Goal: Task Accomplishment & Management: Complete application form

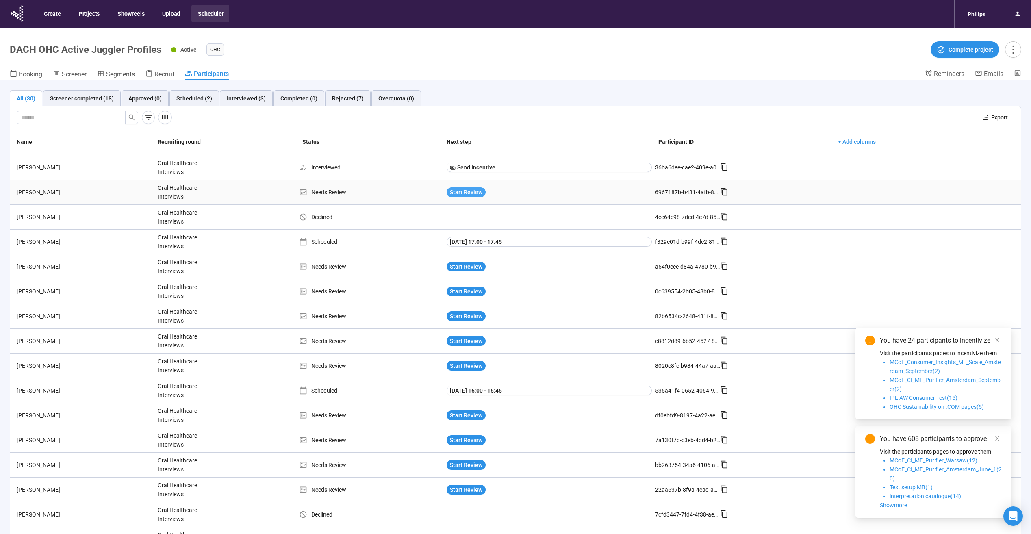
click at [454, 191] on span "Start Review" at bounding box center [466, 192] width 33 height 9
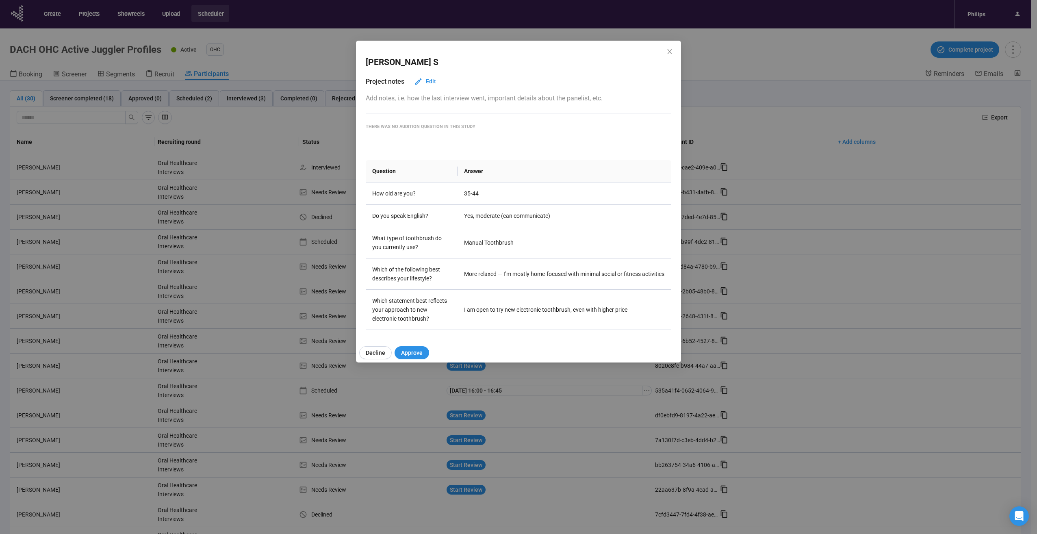
click at [676, 50] on div "Manuel S Project notes Edit Add notes, i.e. how the last interview went, import…" at bounding box center [518, 189] width 325 height 297
click at [665, 54] on div "Manuel S" at bounding box center [519, 63] width 306 height 28
click at [666, 52] on span "Close" at bounding box center [669, 52] width 9 height 9
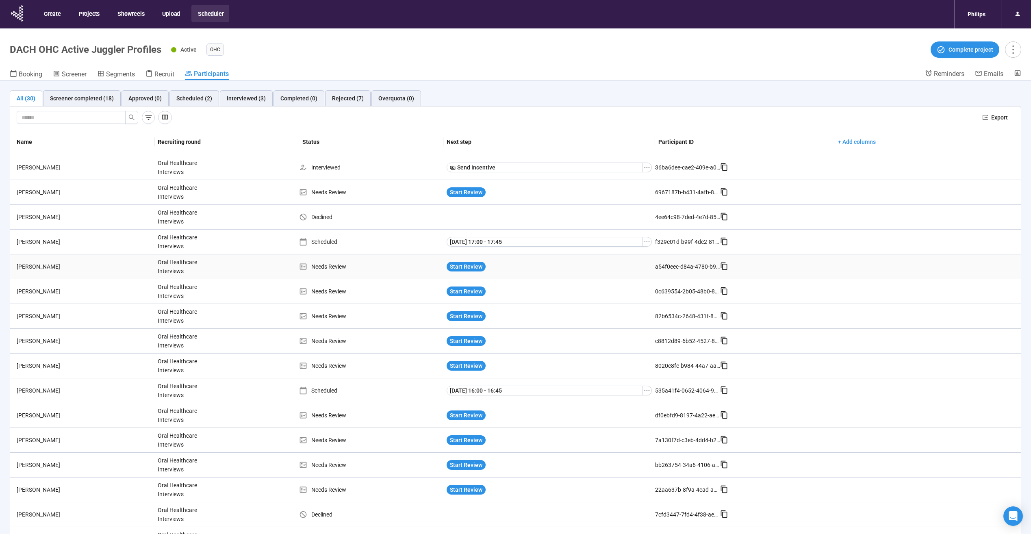
click at [462, 271] on div "Start Review" at bounding box center [549, 266] width 212 height 16
click at [460, 314] on span "Start Review" at bounding box center [466, 316] width 33 height 9
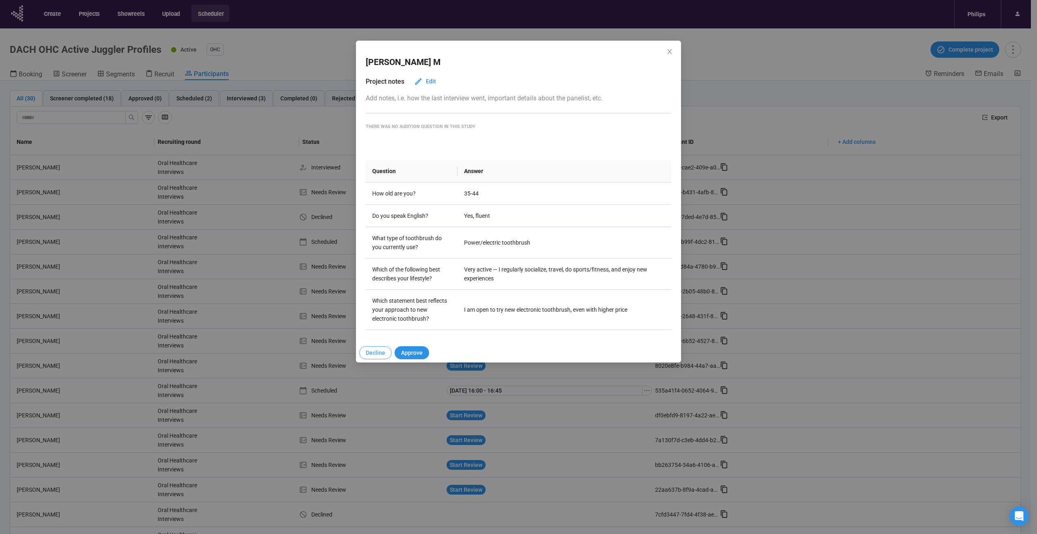
click at [380, 348] on button "Decline" at bounding box center [375, 352] width 33 height 13
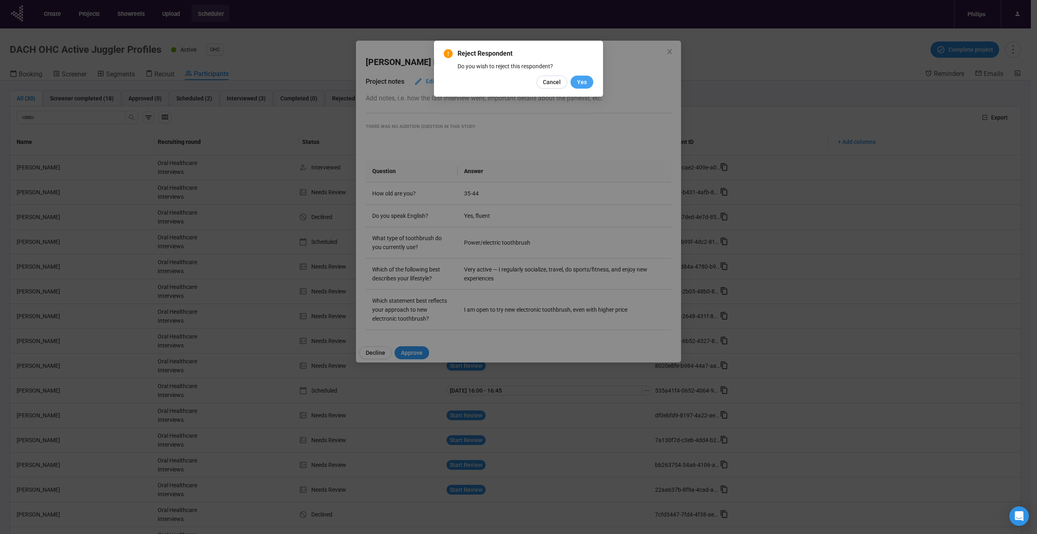
click at [582, 76] on button "Yes" at bounding box center [582, 82] width 23 height 13
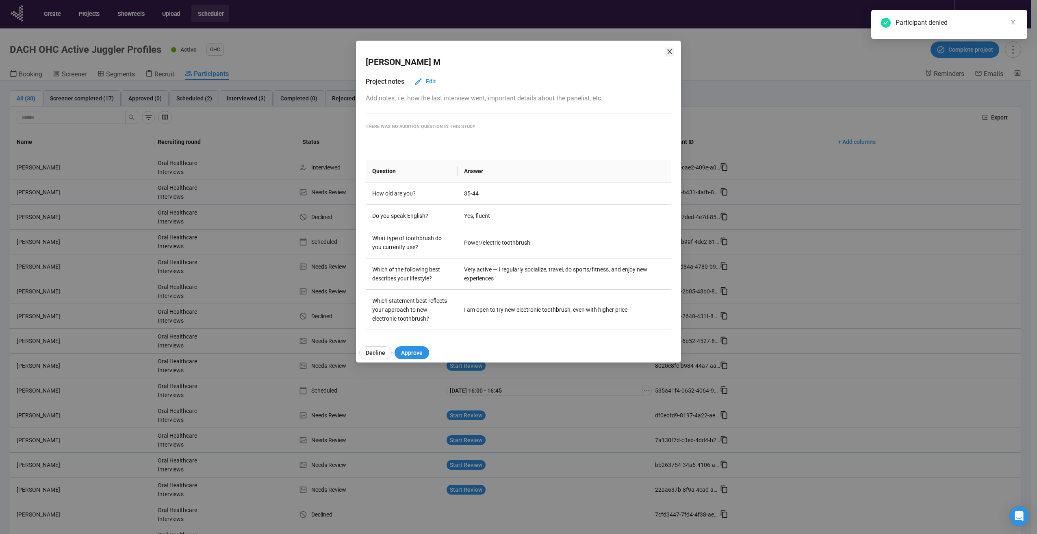
click at [668, 52] on icon "close" at bounding box center [669, 51] width 7 height 7
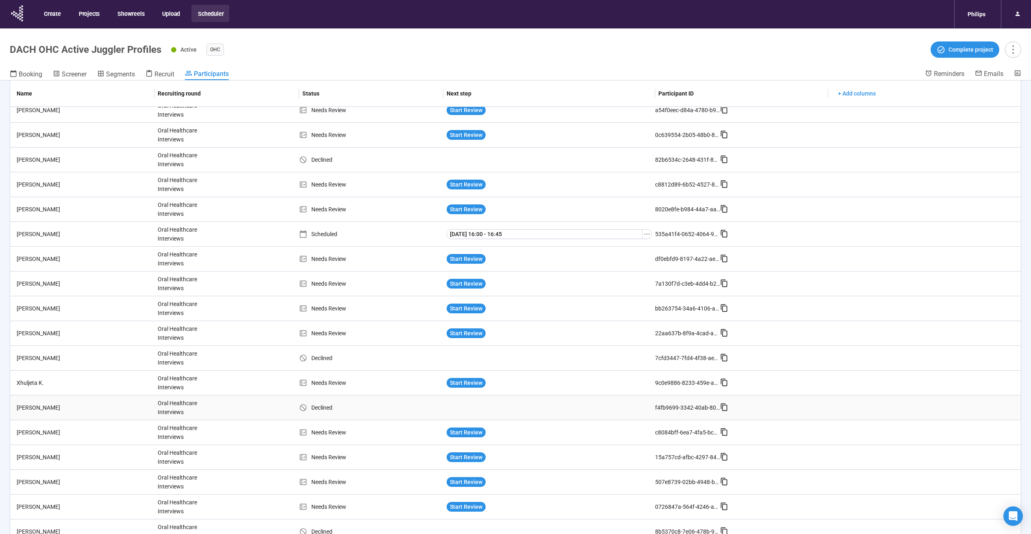
scroll to position [163, 0]
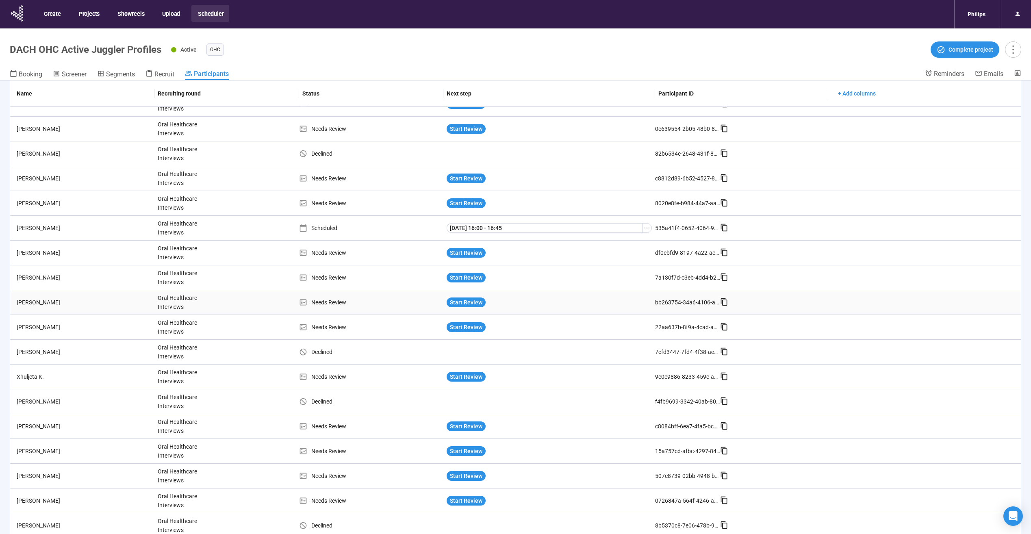
click at [461, 308] on div "Start Review" at bounding box center [549, 302] width 212 height 16
click at [461, 302] on span "Start Review" at bounding box center [466, 302] width 33 height 9
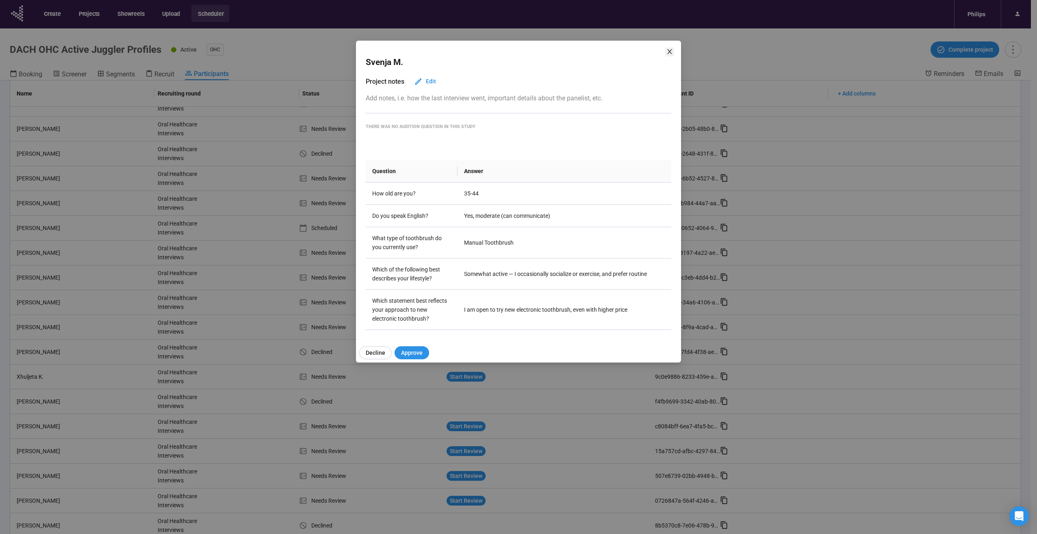
click at [670, 51] on icon "close" at bounding box center [669, 51] width 4 height 5
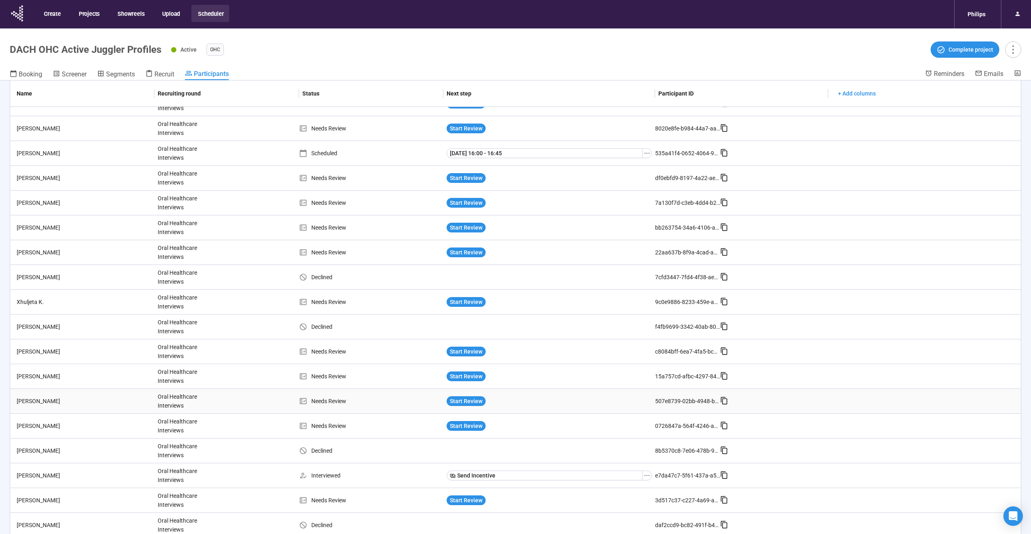
scroll to position [244, 0]
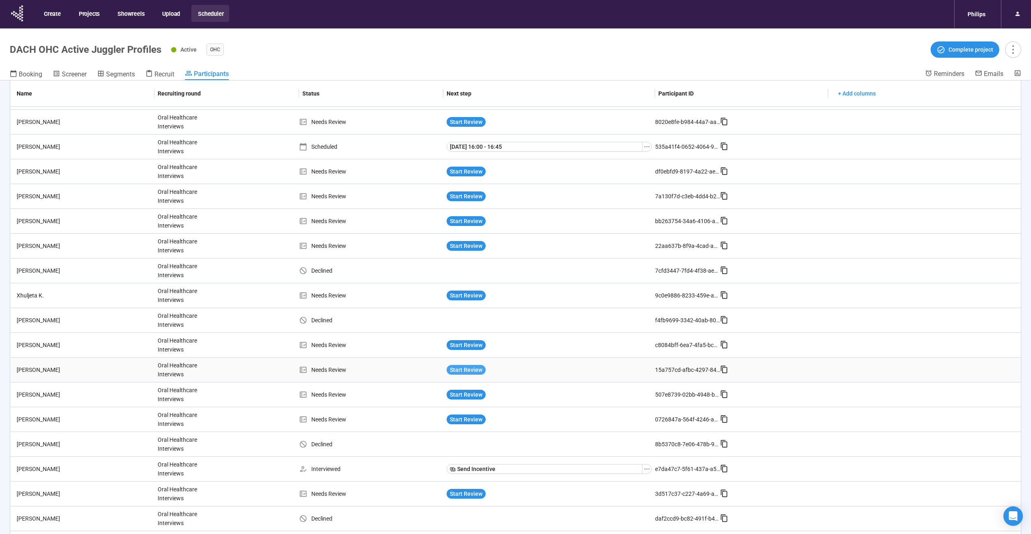
click at [466, 369] on span "Start Review" at bounding box center [466, 369] width 33 height 9
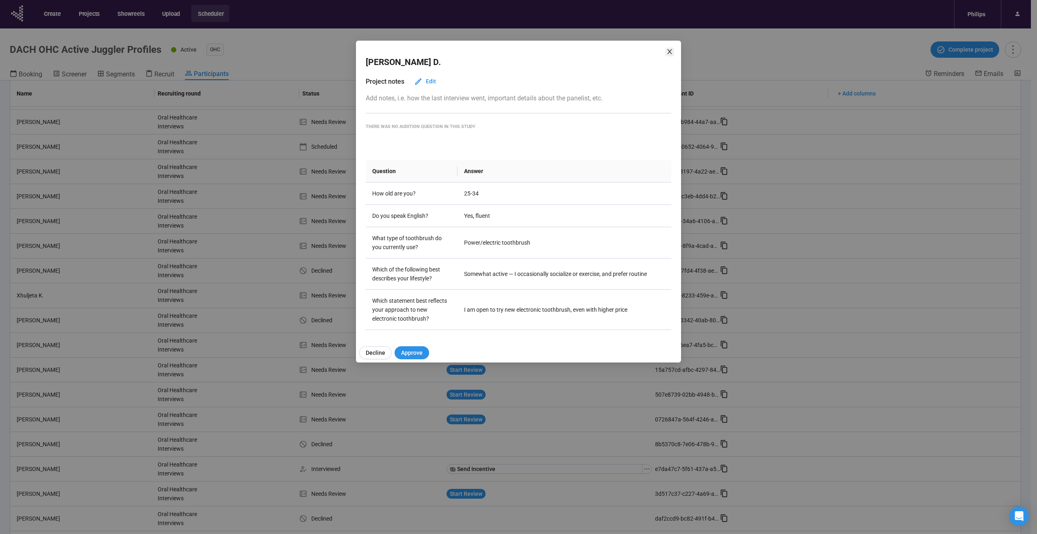
click at [666, 51] on span "Close" at bounding box center [669, 52] width 9 height 9
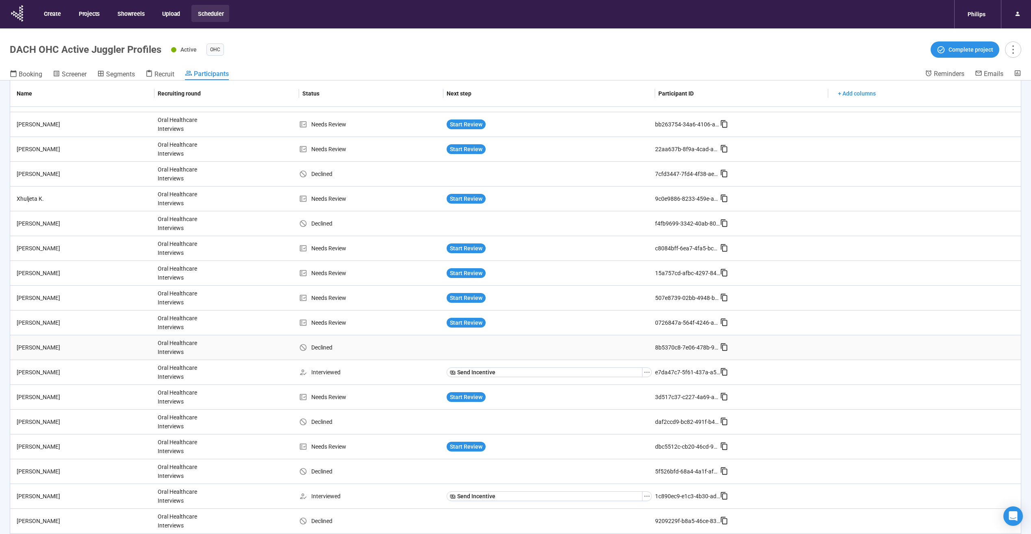
scroll to position [322, 0]
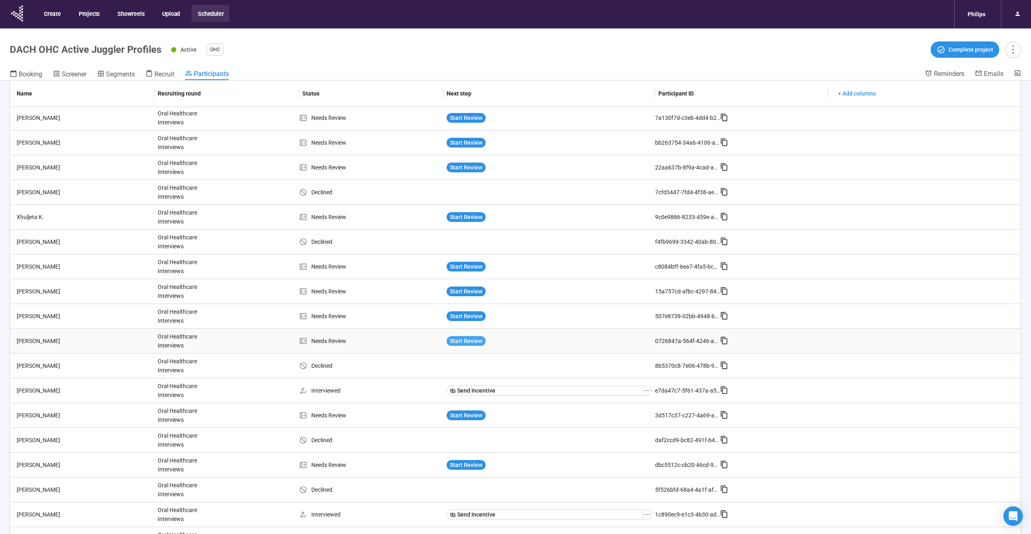
click at [468, 338] on span "Start Review" at bounding box center [466, 340] width 33 height 9
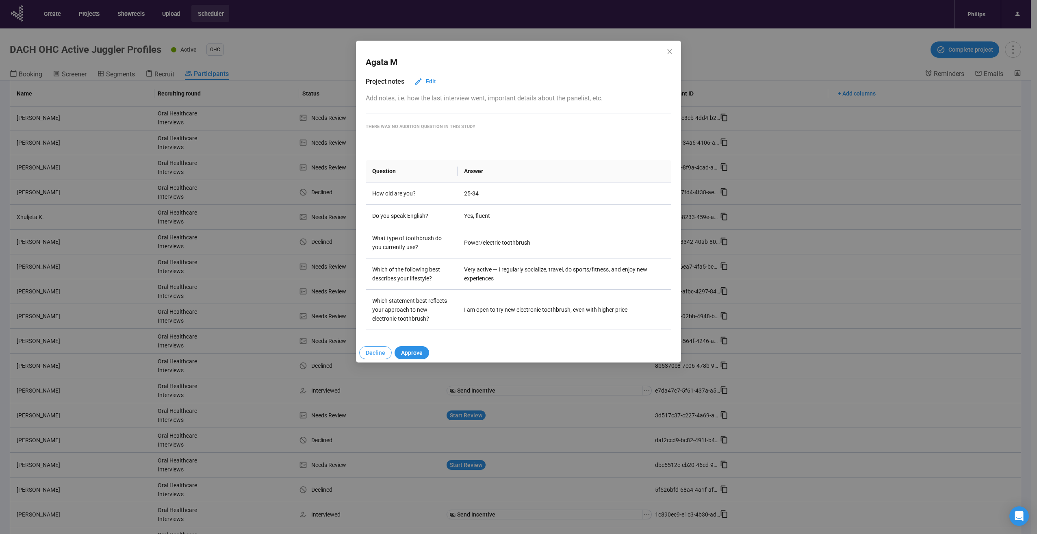
click at [375, 354] on span "Decline" at bounding box center [376, 352] width 20 height 9
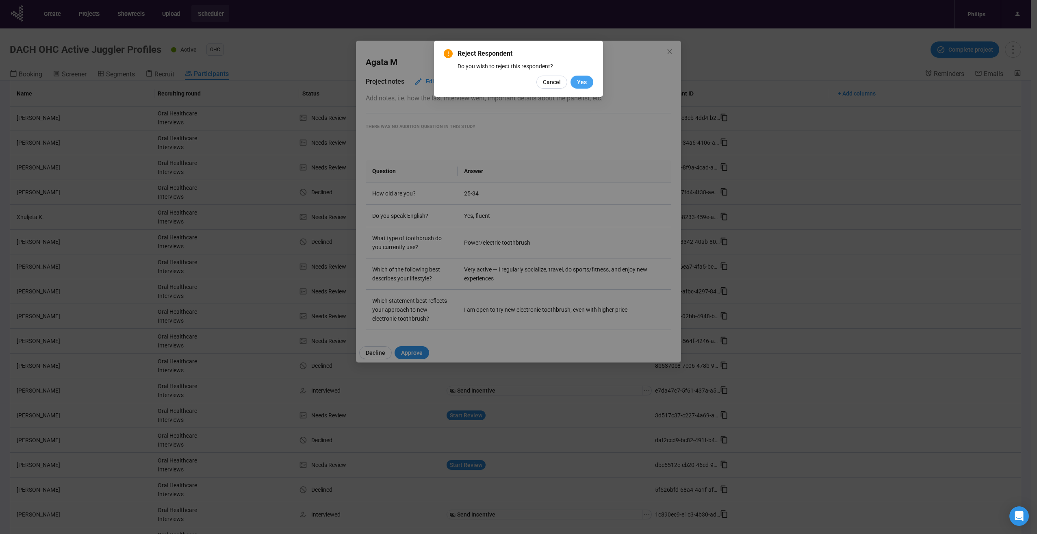
click at [580, 82] on span "Yes" at bounding box center [582, 82] width 10 height 9
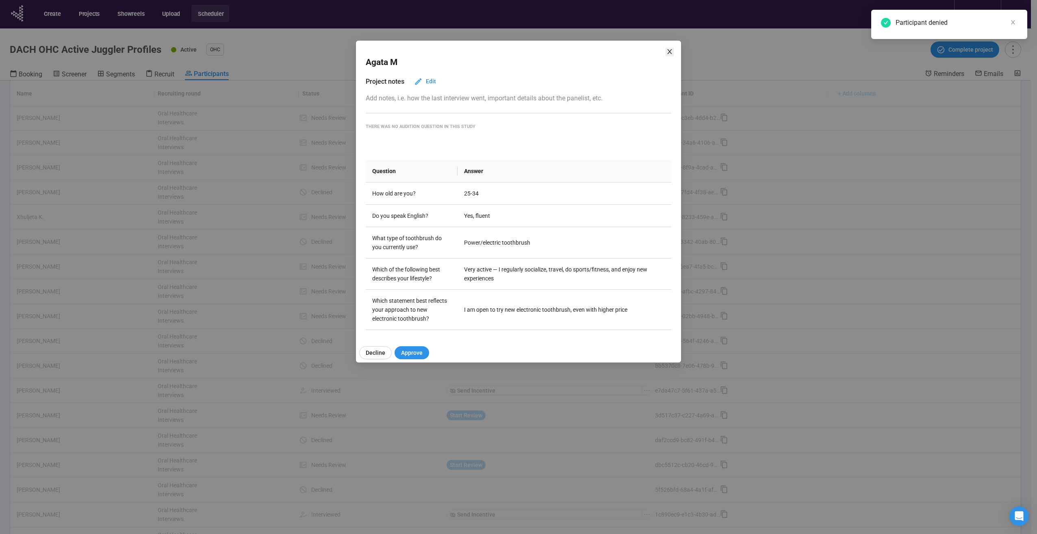
click at [669, 55] on span "Close" at bounding box center [669, 52] width 9 height 9
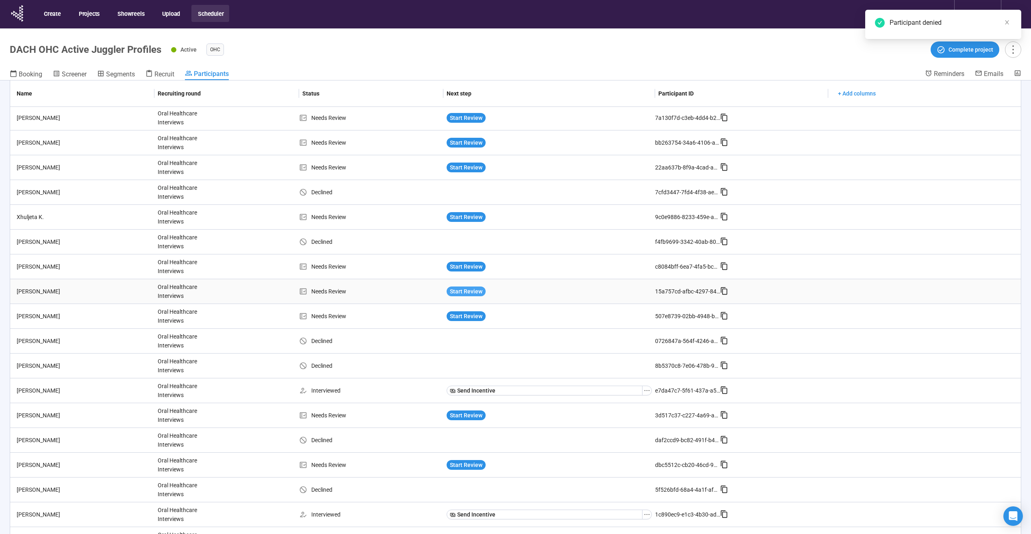
click at [465, 293] on span "Start Review" at bounding box center [466, 291] width 33 height 9
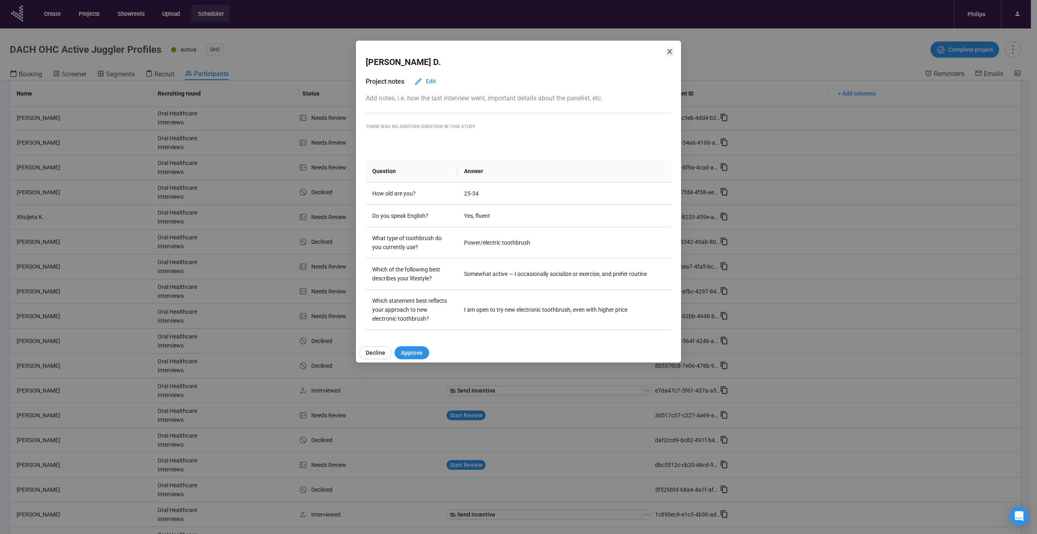
click at [673, 51] on span "Close" at bounding box center [669, 52] width 9 height 9
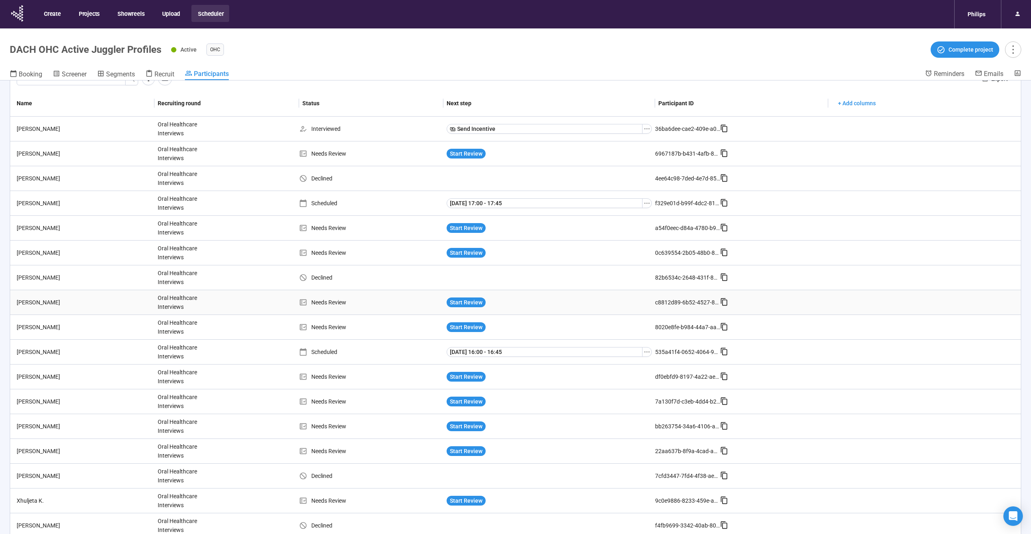
scroll to position [0, 0]
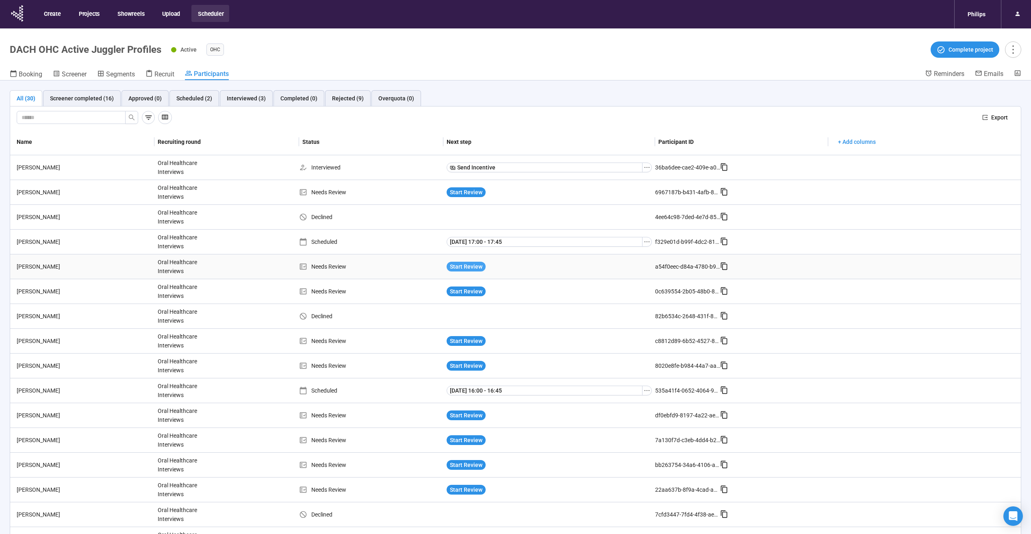
click at [462, 271] on button "Start Review" at bounding box center [466, 267] width 39 height 10
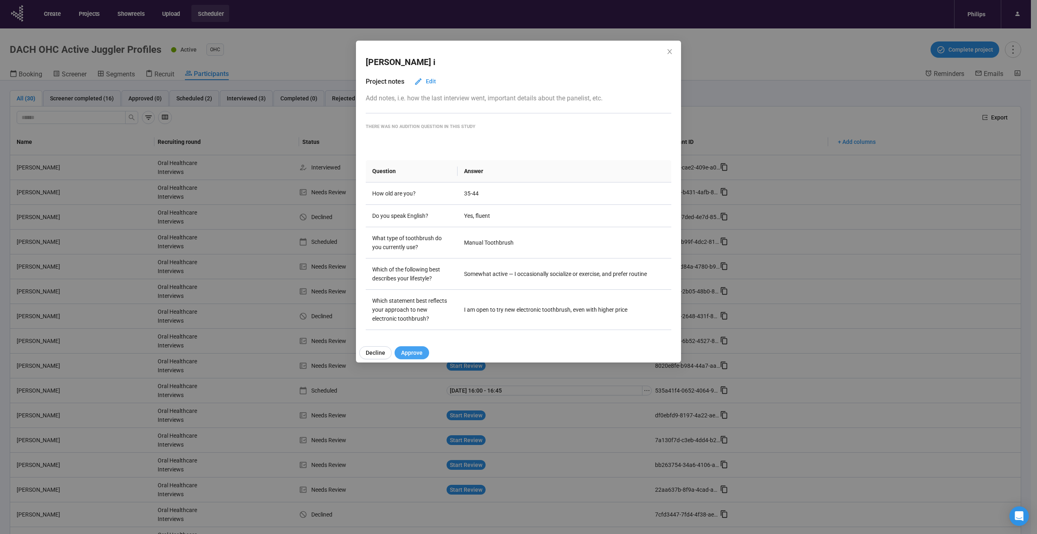
click at [410, 353] on span "Approve" at bounding box center [412, 352] width 22 height 9
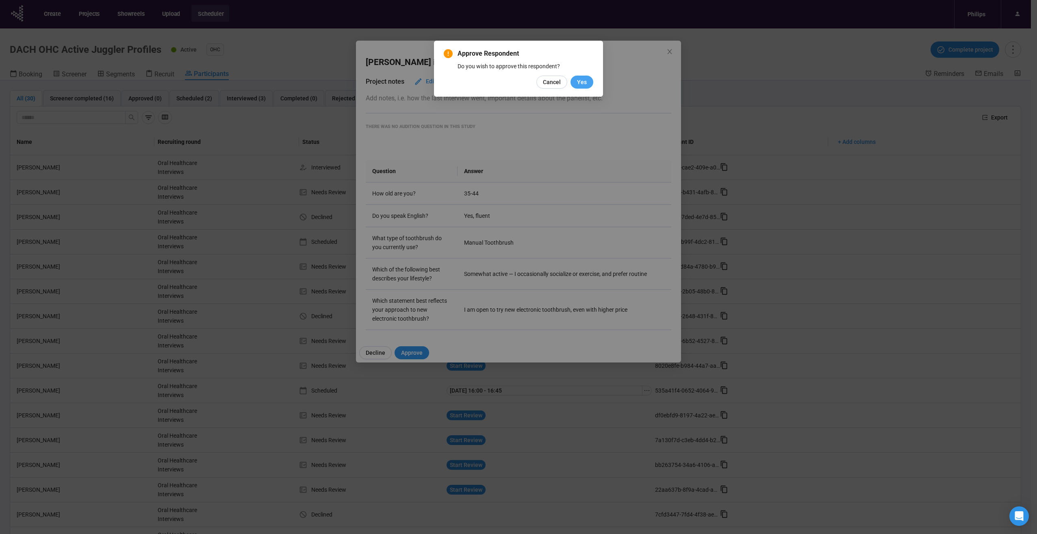
click at [580, 81] on span "Yes" at bounding box center [582, 82] width 10 height 9
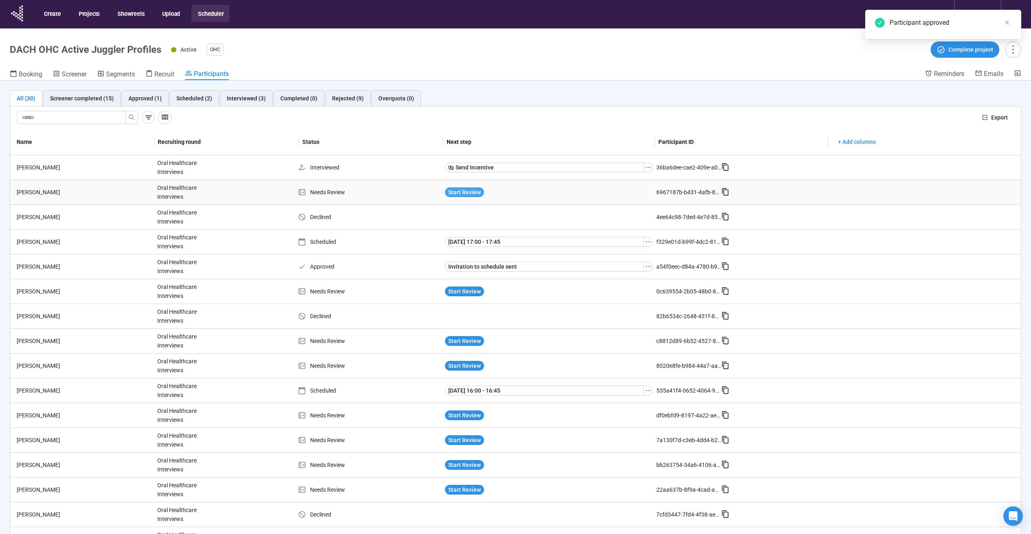
click at [468, 190] on span "Start Review" at bounding box center [464, 192] width 33 height 9
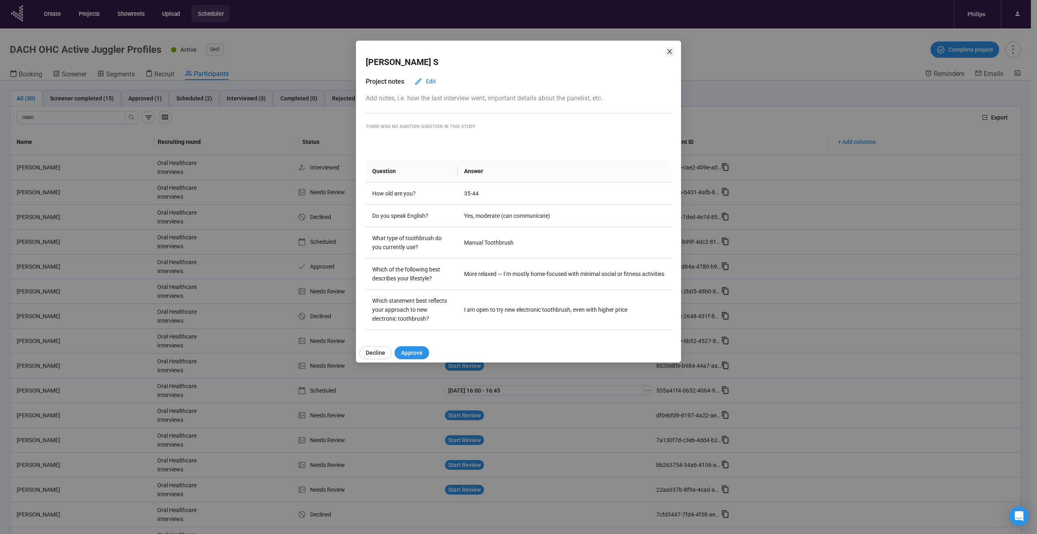
click at [669, 54] on icon "close" at bounding box center [669, 51] width 7 height 7
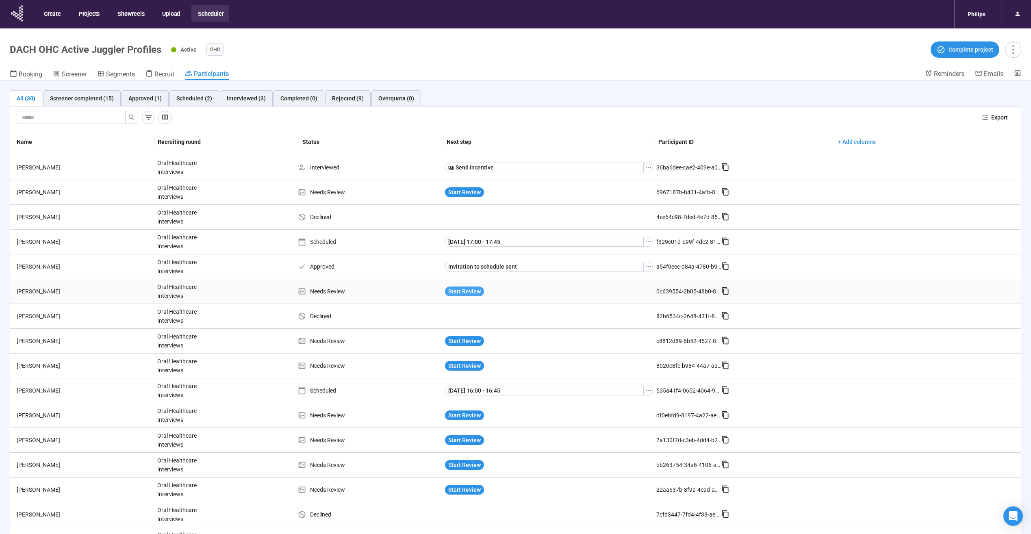
click at [453, 292] on span "Start Review" at bounding box center [464, 291] width 33 height 9
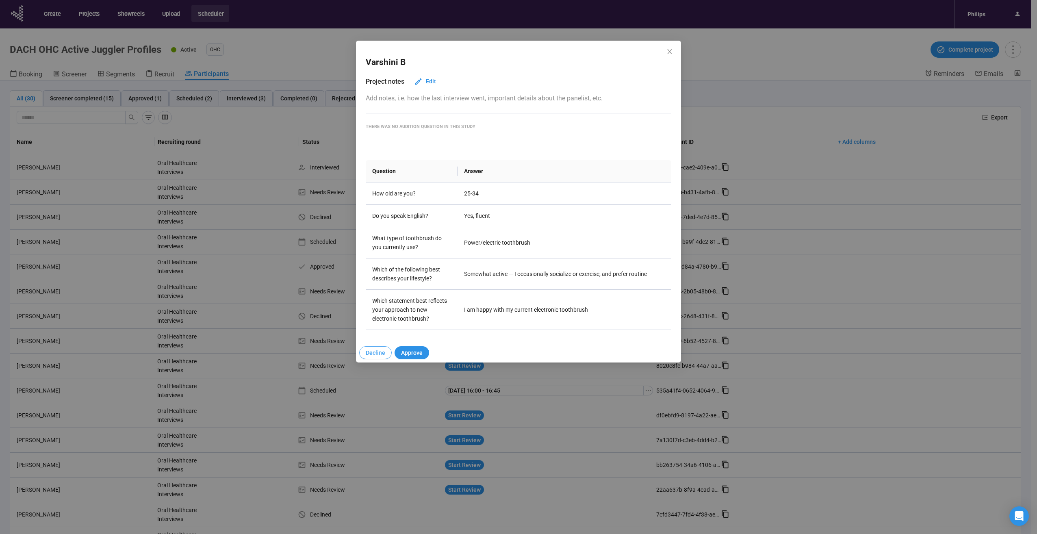
click at [365, 356] on button "Decline" at bounding box center [375, 352] width 33 height 13
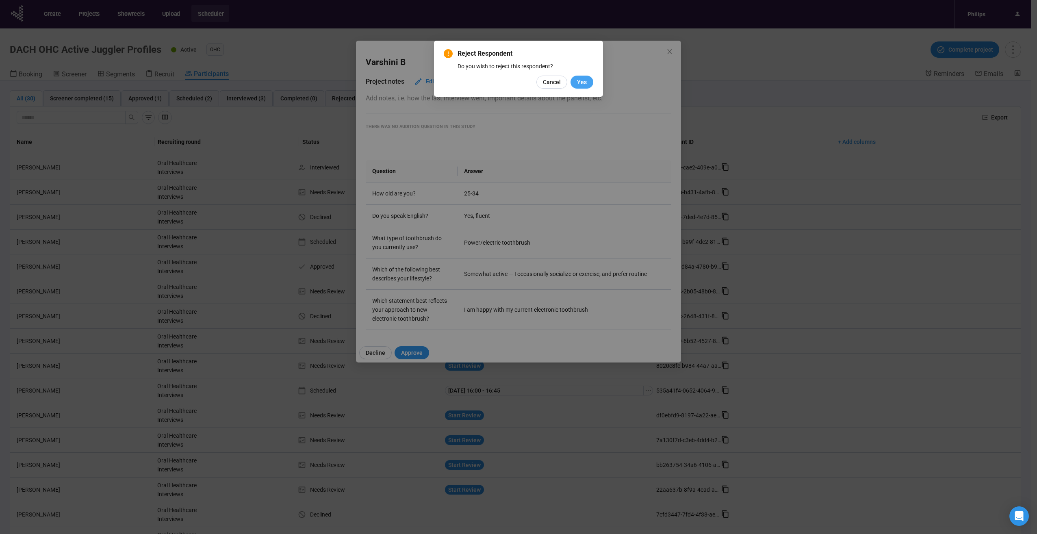
click at [581, 85] on span "Yes" at bounding box center [582, 82] width 10 height 9
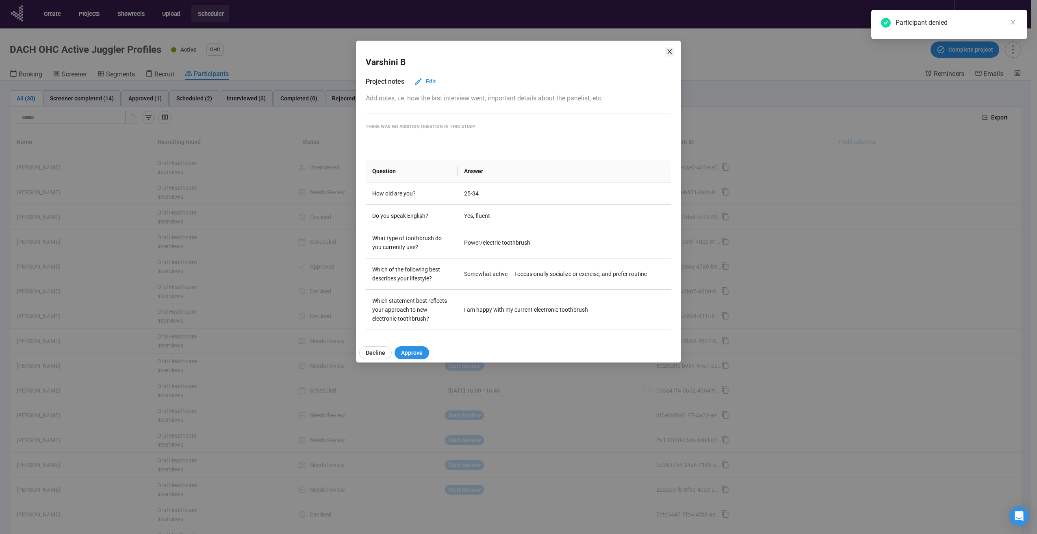
click at [668, 50] on icon "close" at bounding box center [669, 51] width 4 height 5
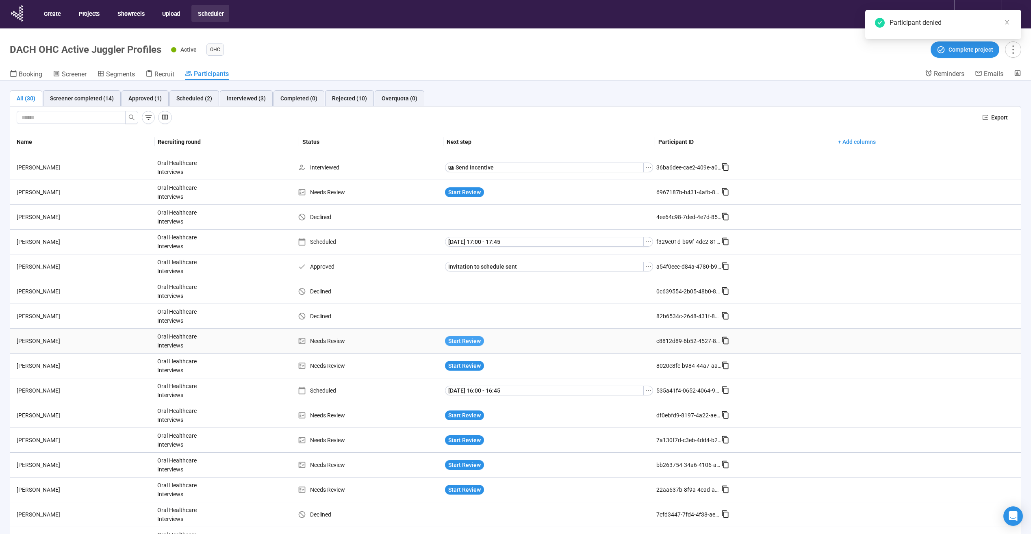
click at [457, 339] on span "Start Review" at bounding box center [464, 340] width 33 height 9
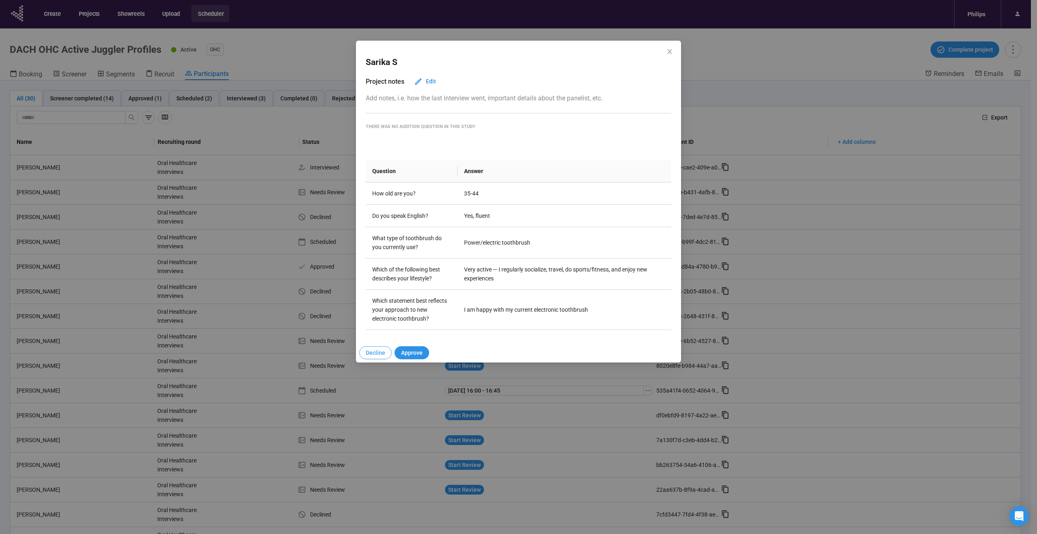
click at [373, 352] on span "Decline" at bounding box center [376, 352] width 20 height 9
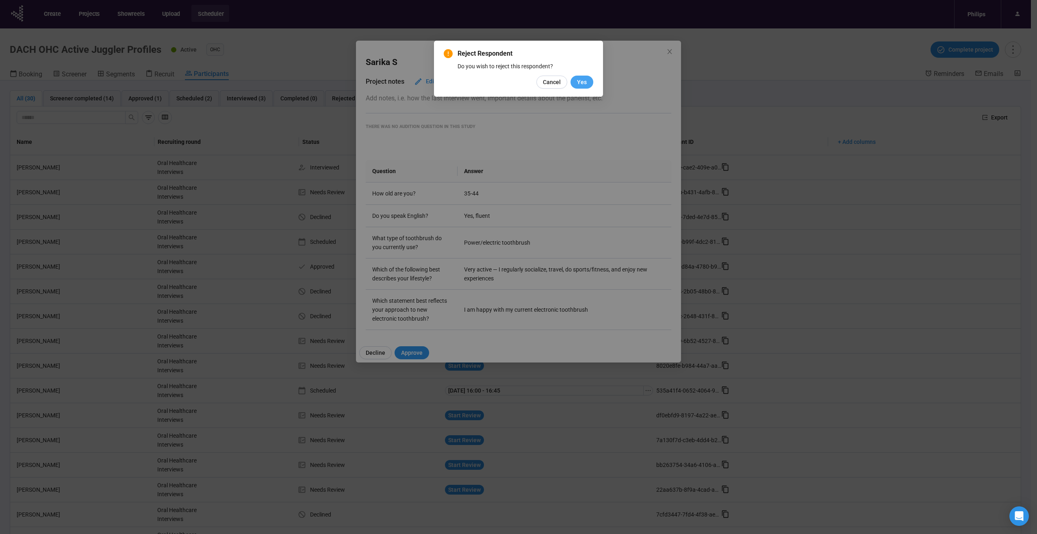
click at [584, 87] on button "Yes" at bounding box center [582, 82] width 23 height 13
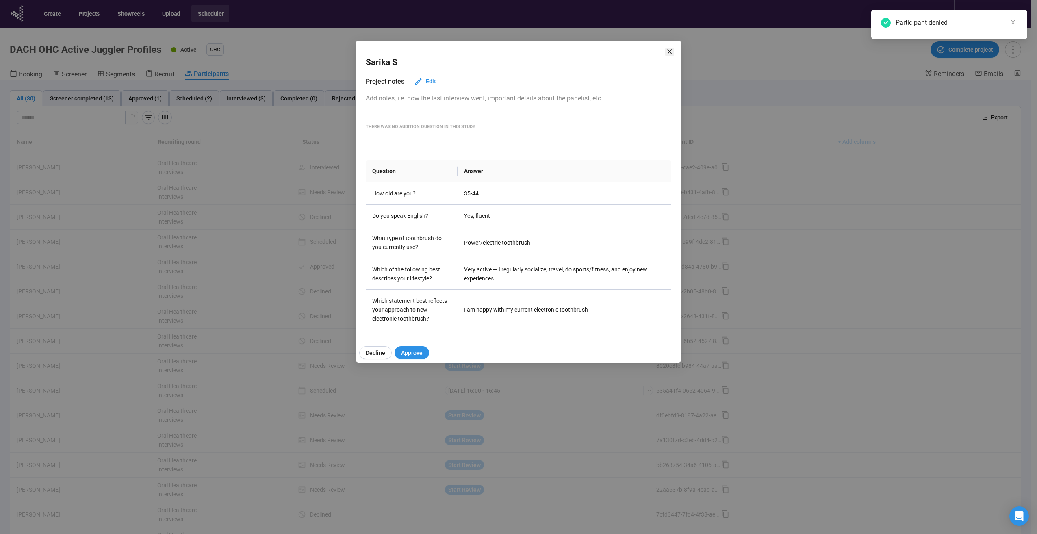
click at [670, 49] on icon "close" at bounding box center [669, 51] width 7 height 7
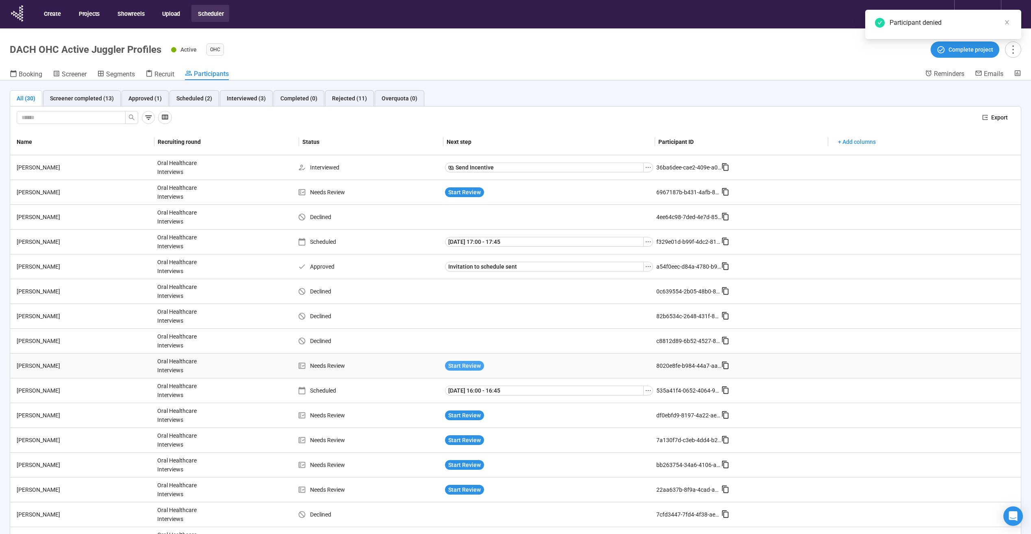
click at [470, 364] on span "Start Review" at bounding box center [464, 365] width 33 height 9
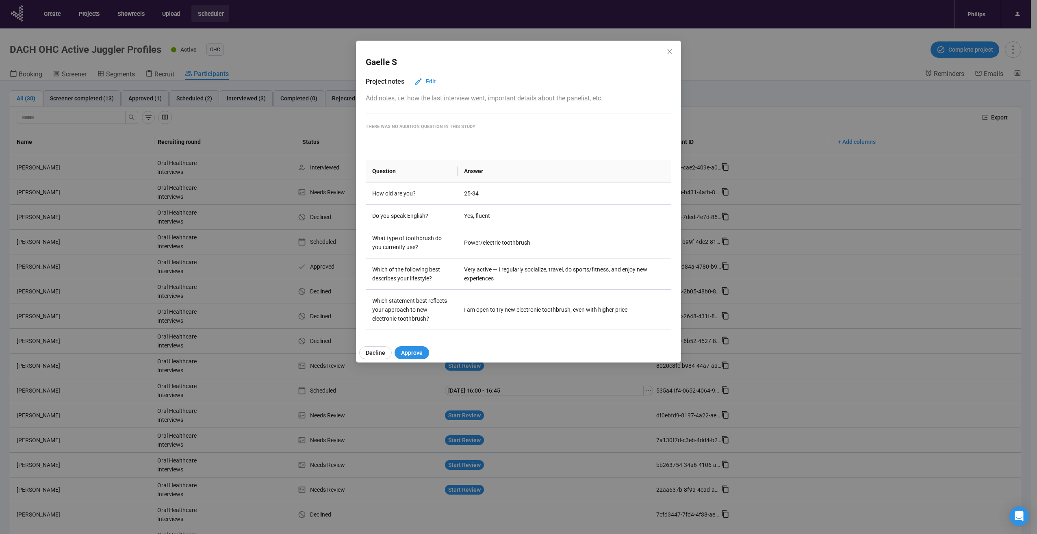
click at [359, 360] on div "Decline Approve" at bounding box center [522, 353] width 332 height 20
click at [369, 353] on span "Decline" at bounding box center [376, 352] width 20 height 9
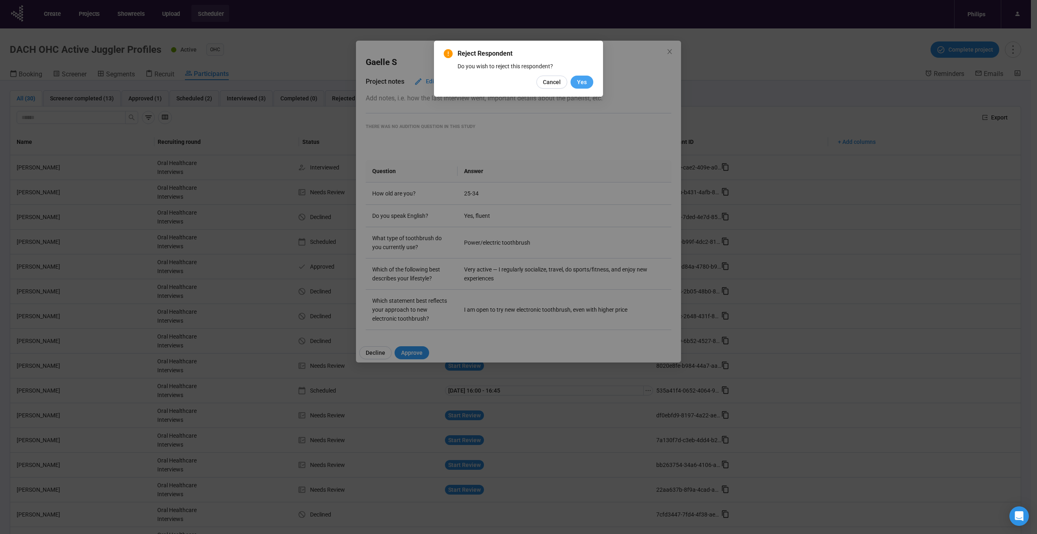
click at [586, 79] on span "Yes" at bounding box center [582, 82] width 10 height 9
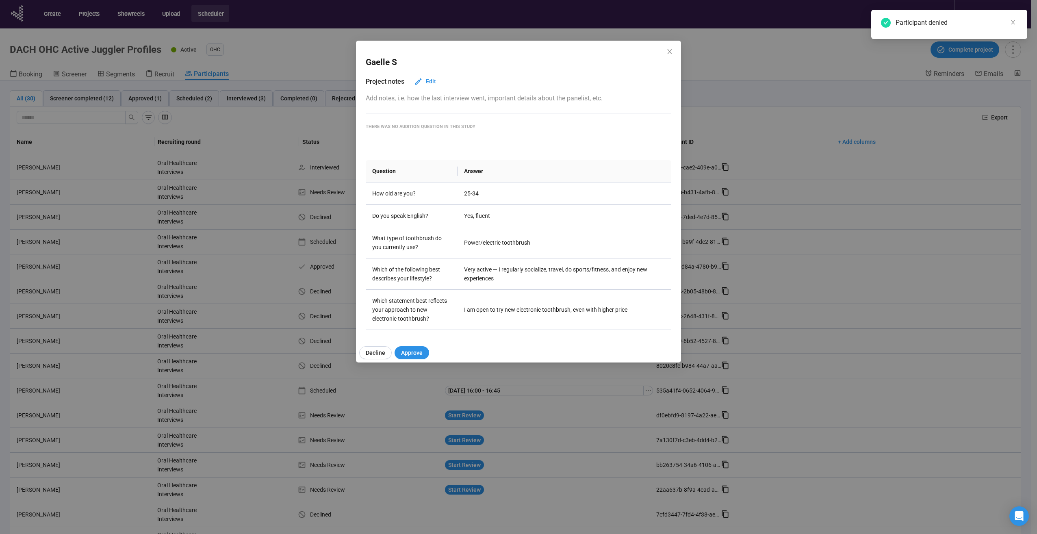
click at [677, 52] on div "Gaelle S Project notes Edit Add notes, i.e. how the last interview went, import…" at bounding box center [518, 189] width 325 height 297
click at [670, 54] on icon "close" at bounding box center [669, 51] width 7 height 7
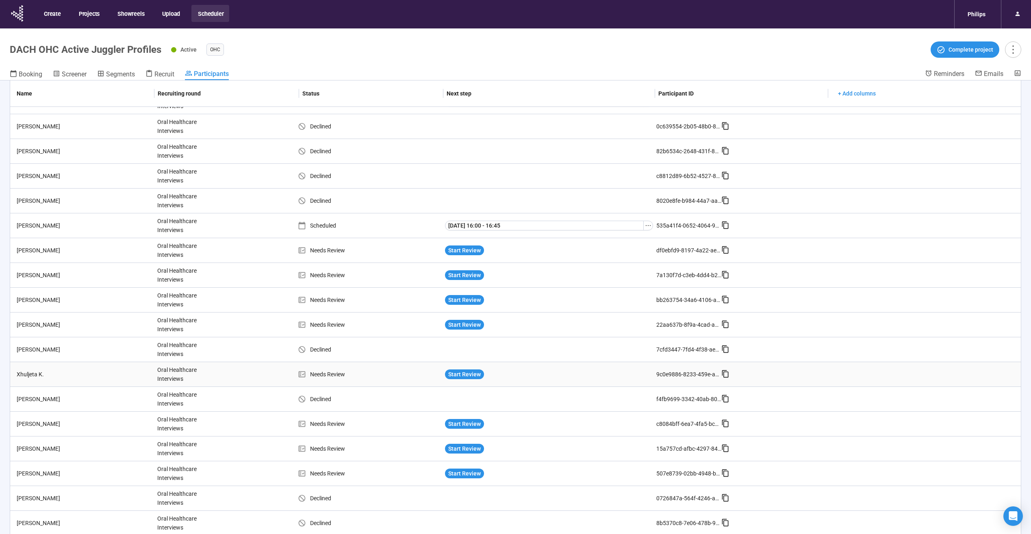
scroll to position [203, 0]
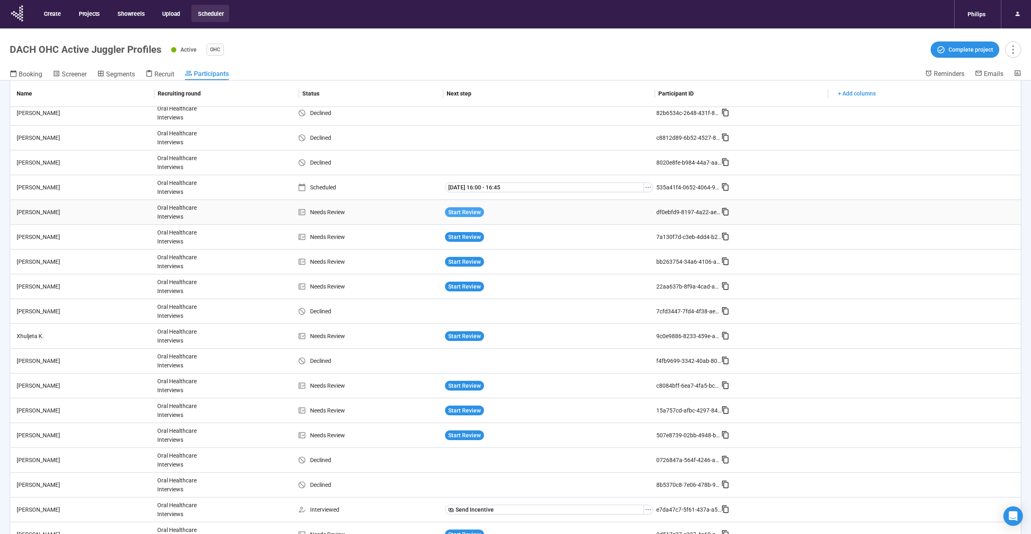
click at [468, 213] on span "Start Review" at bounding box center [464, 212] width 33 height 9
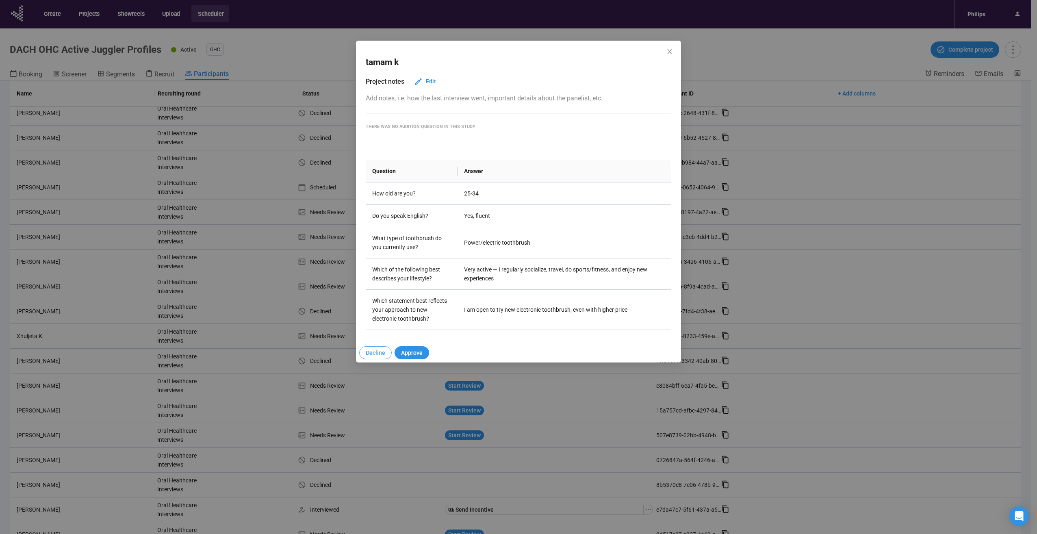
click at [381, 350] on span "Decline" at bounding box center [376, 352] width 20 height 9
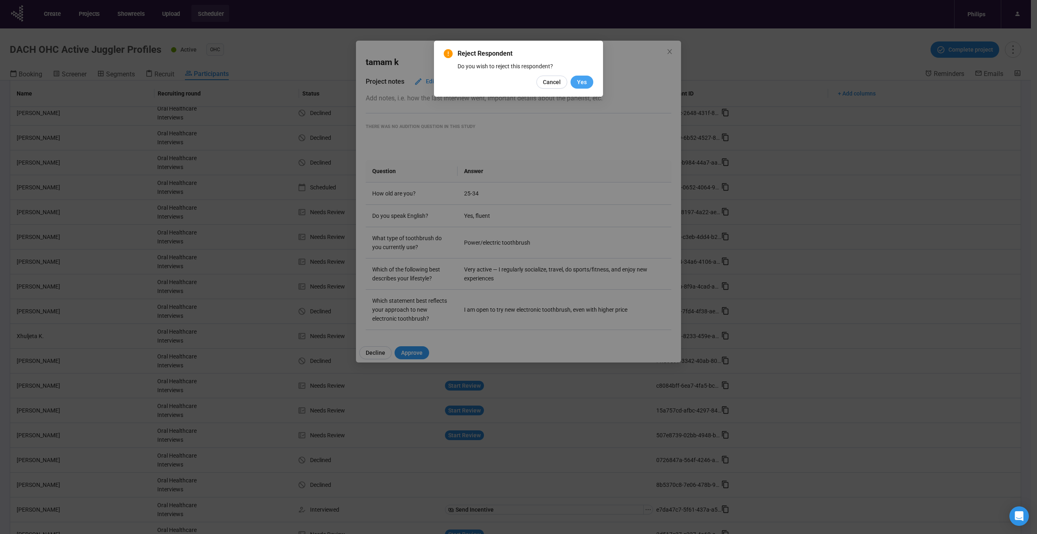
click at [584, 83] on span "Yes" at bounding box center [582, 82] width 10 height 9
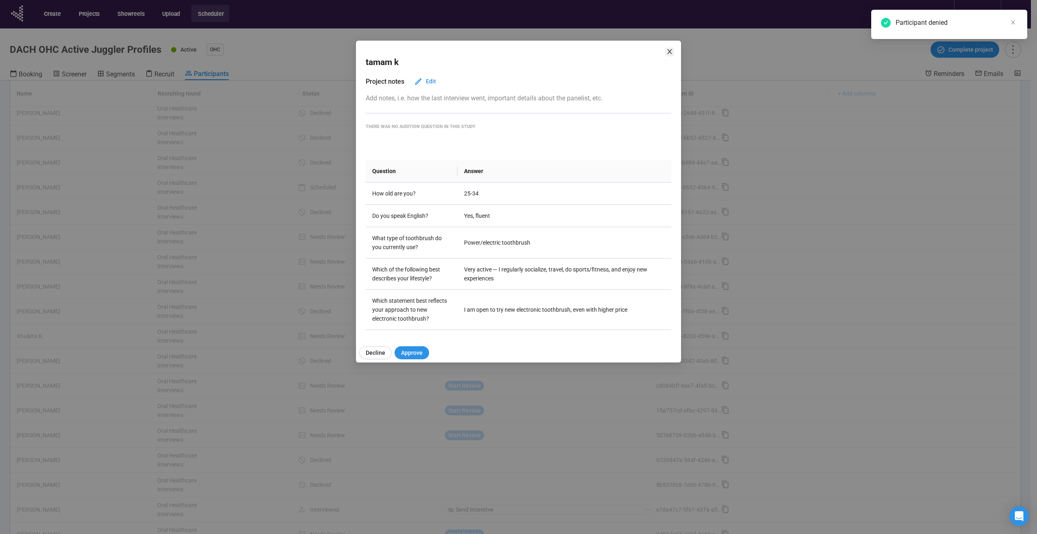
click at [669, 51] on icon "close" at bounding box center [669, 51] width 4 height 5
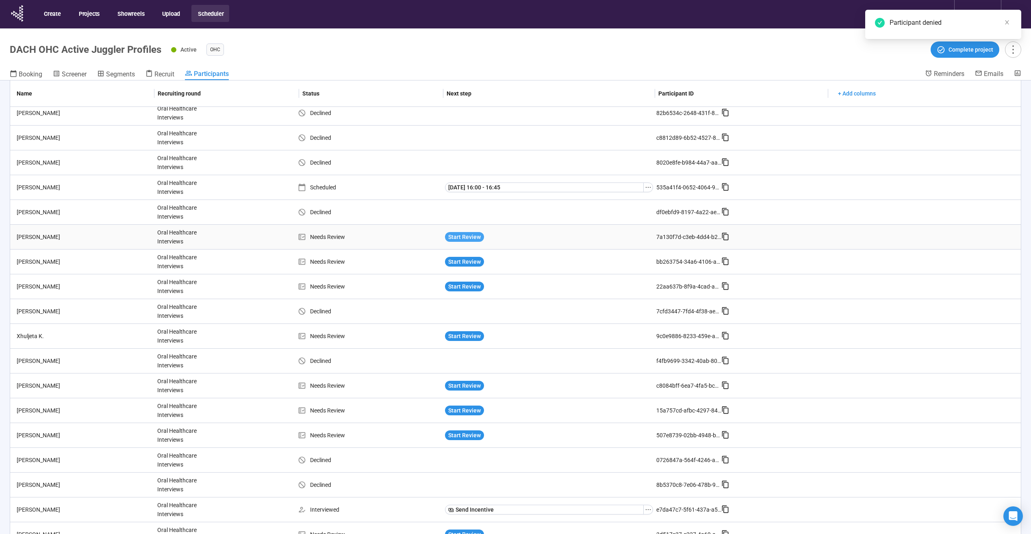
click at [461, 235] on span "Start Review" at bounding box center [464, 236] width 33 height 9
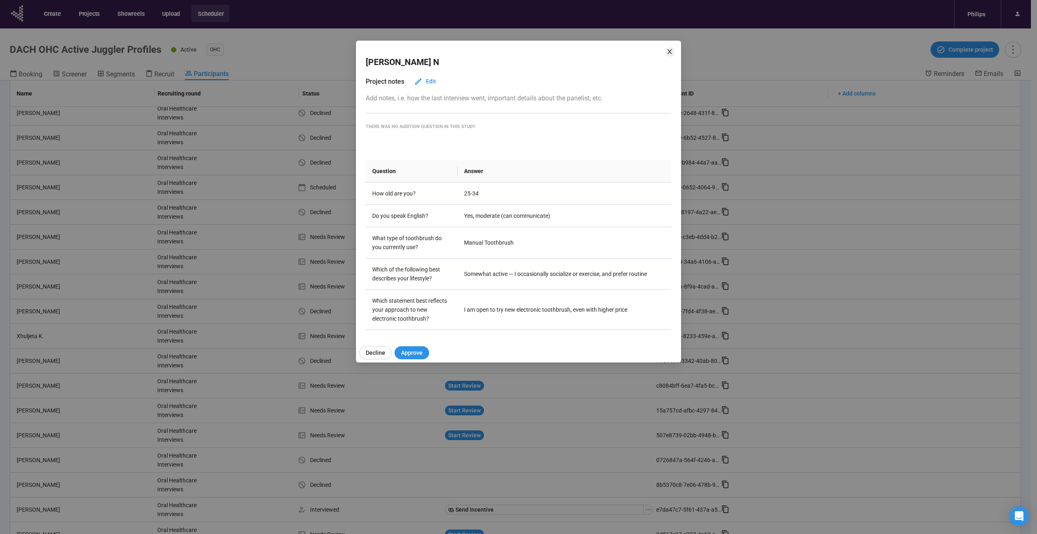
click at [668, 48] on span "Close" at bounding box center [669, 52] width 9 height 9
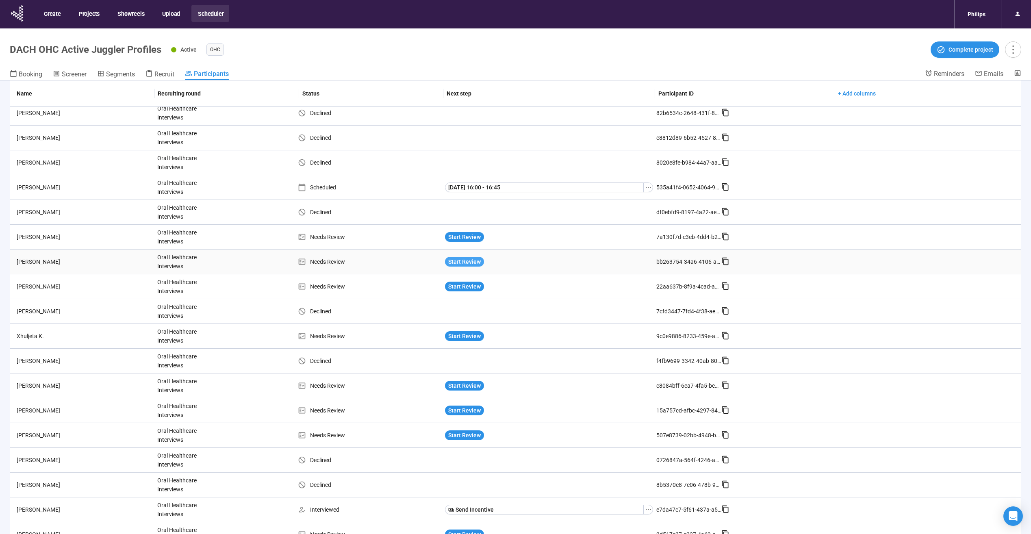
click at [460, 266] on button "Start Review" at bounding box center [464, 262] width 39 height 10
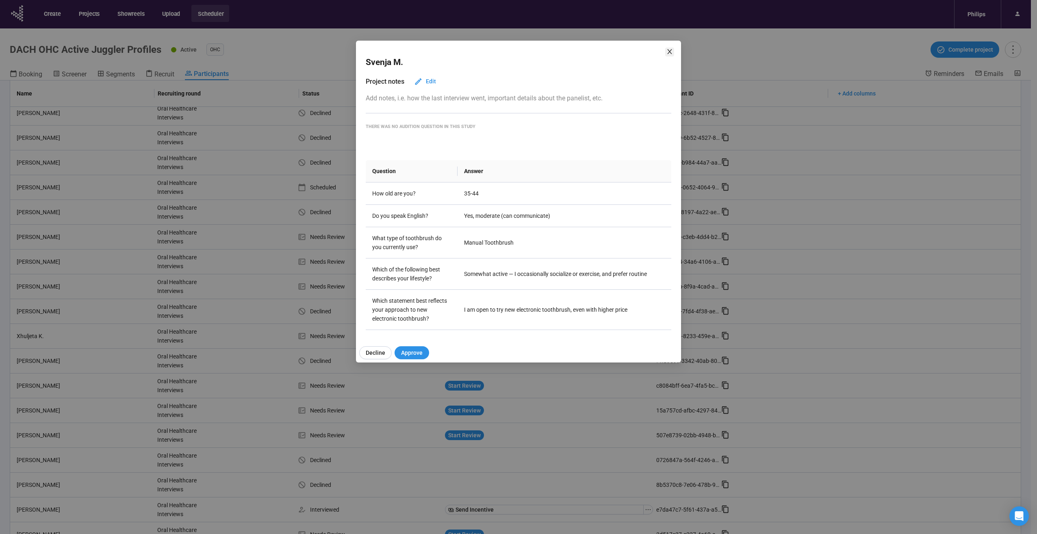
click at [673, 48] on span "Close" at bounding box center [669, 52] width 9 height 9
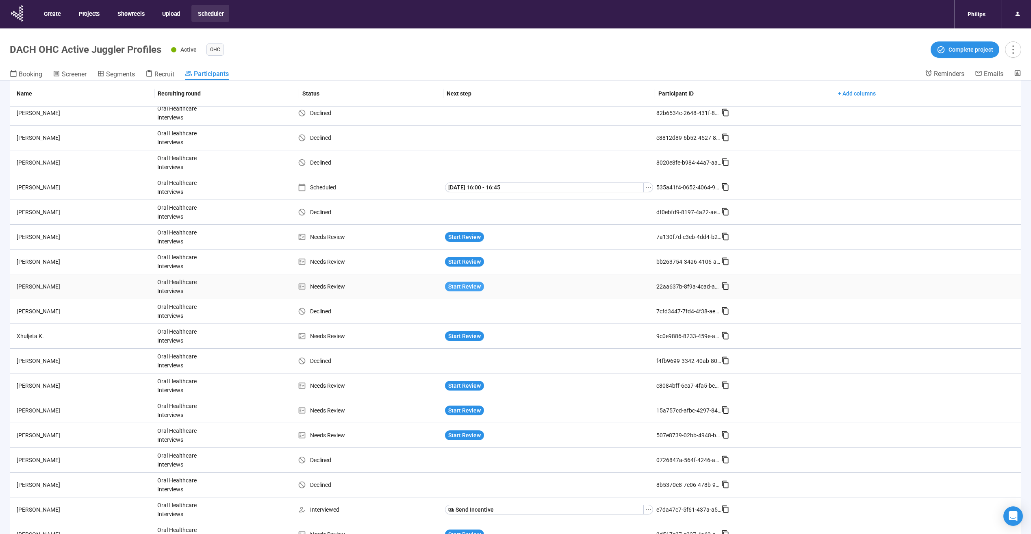
click at [472, 284] on span "Start Review" at bounding box center [464, 286] width 33 height 9
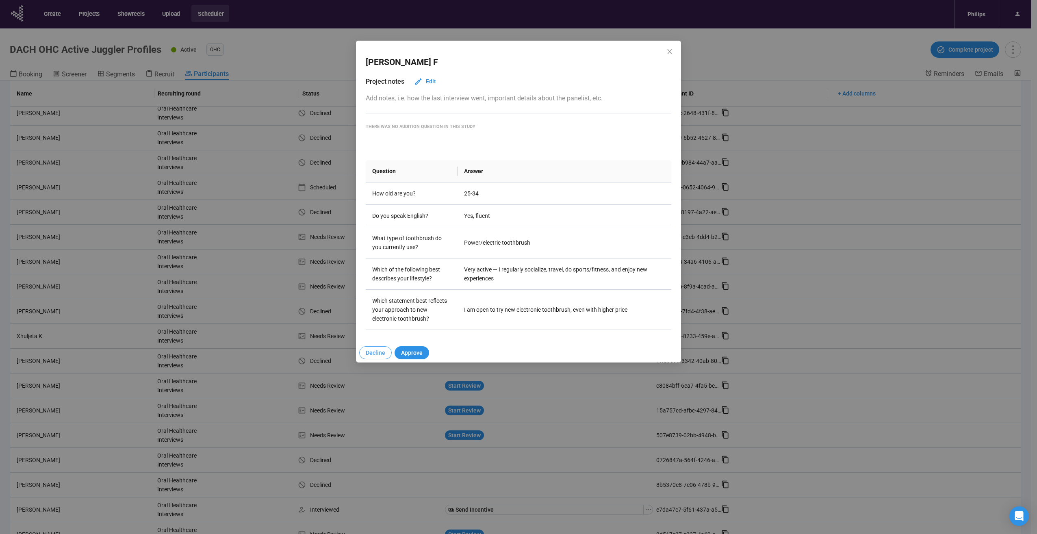
click at [374, 354] on span "Decline" at bounding box center [376, 352] width 20 height 9
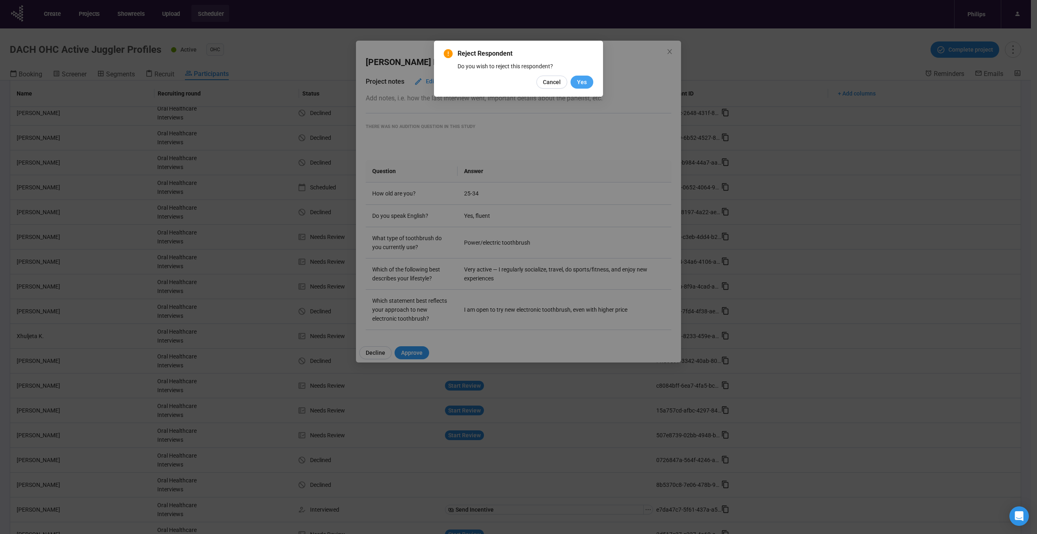
click at [588, 85] on button "Yes" at bounding box center [582, 82] width 23 height 13
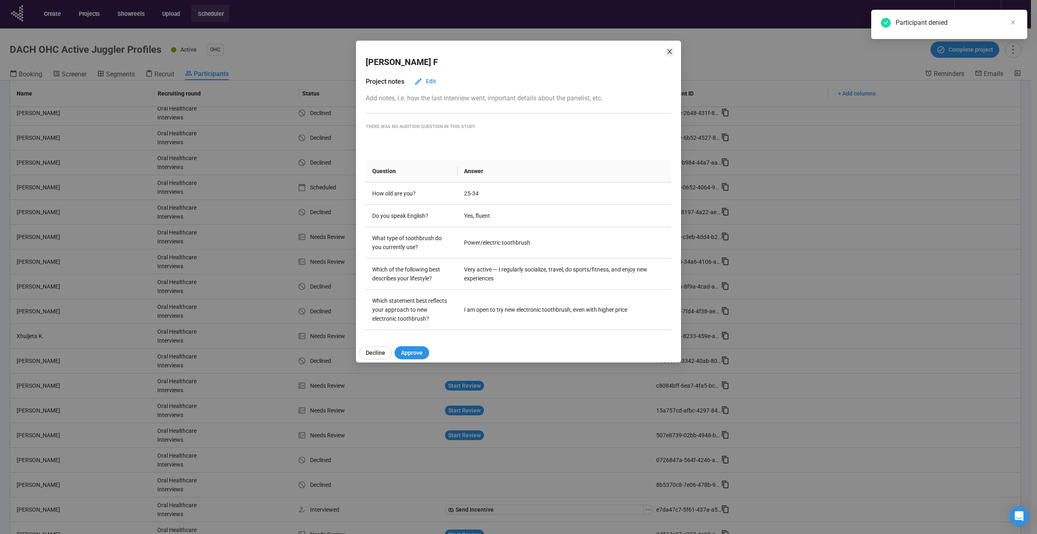
click at [667, 50] on icon "close" at bounding box center [669, 51] width 7 height 7
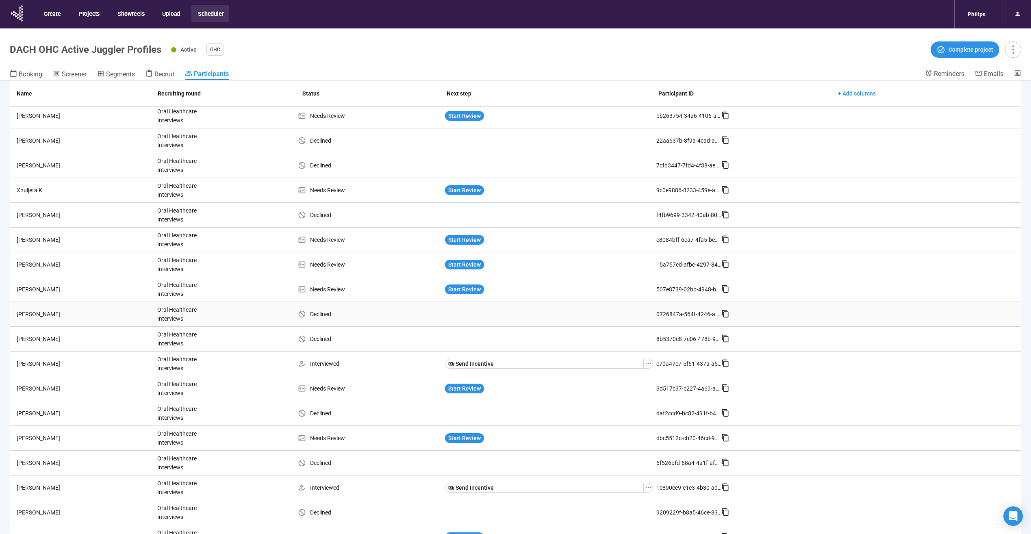
scroll to position [363, 0]
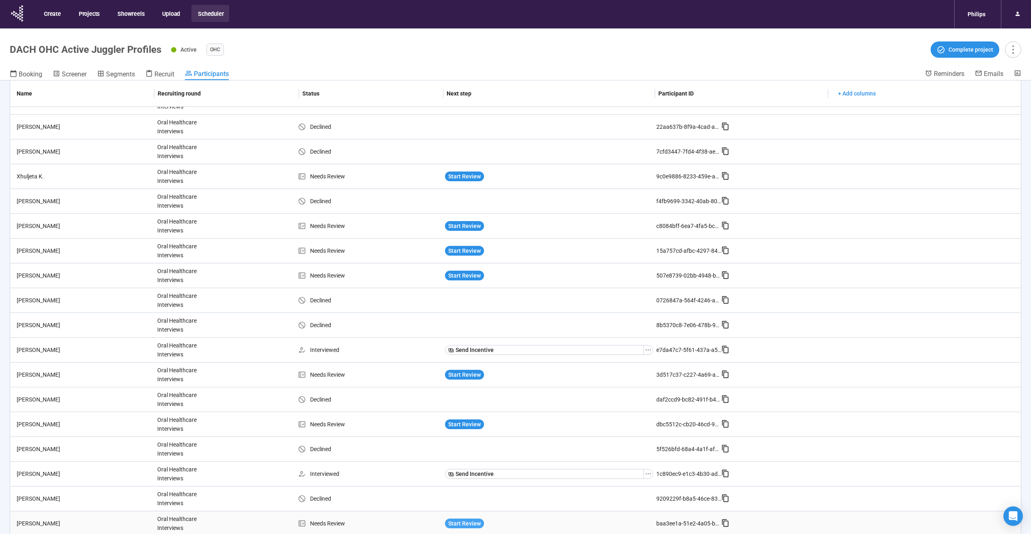
click at [478, 521] on span "Start Review" at bounding box center [464, 523] width 33 height 9
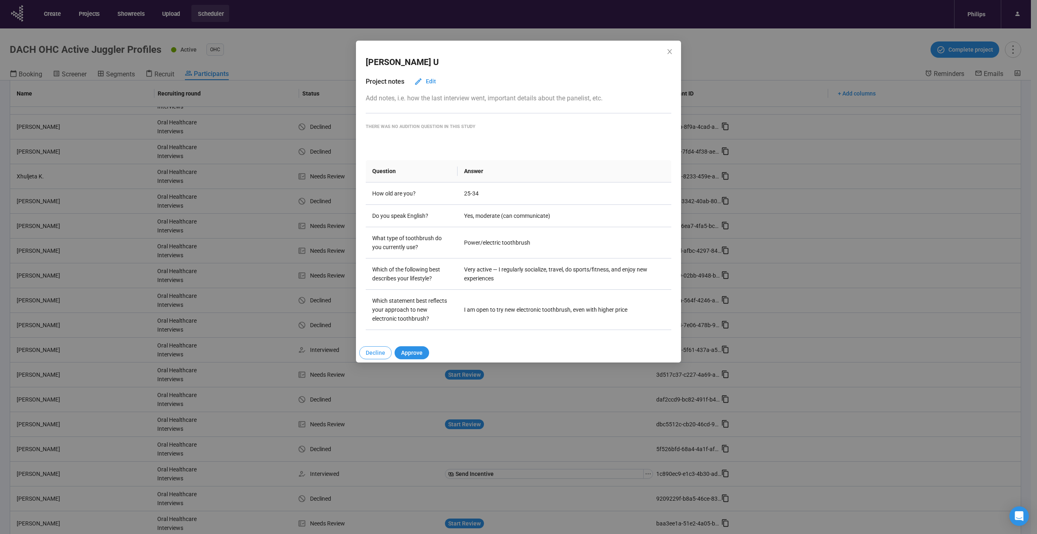
click at [365, 352] on button "Decline" at bounding box center [375, 352] width 33 height 13
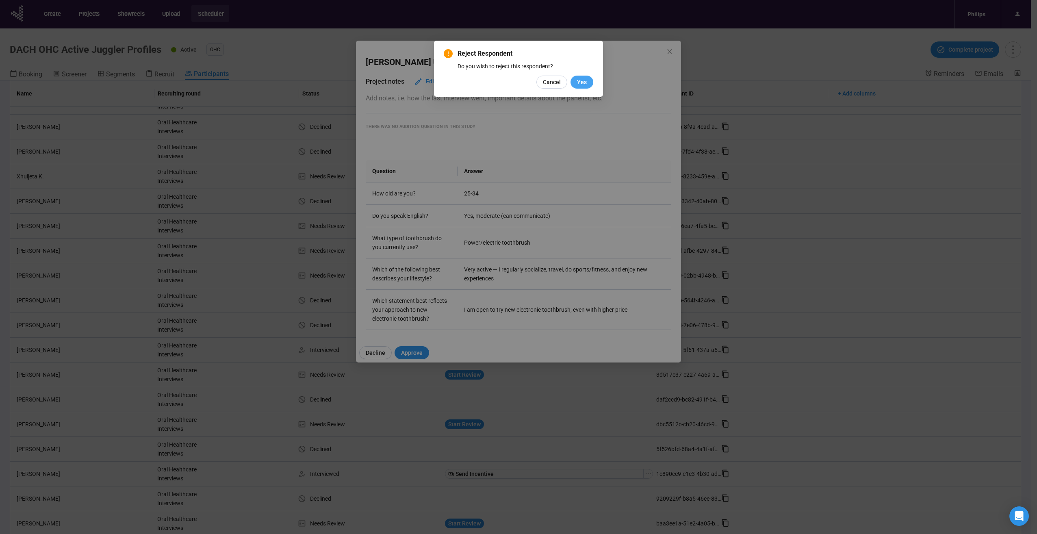
click at [590, 81] on button "Yes" at bounding box center [582, 82] width 23 height 13
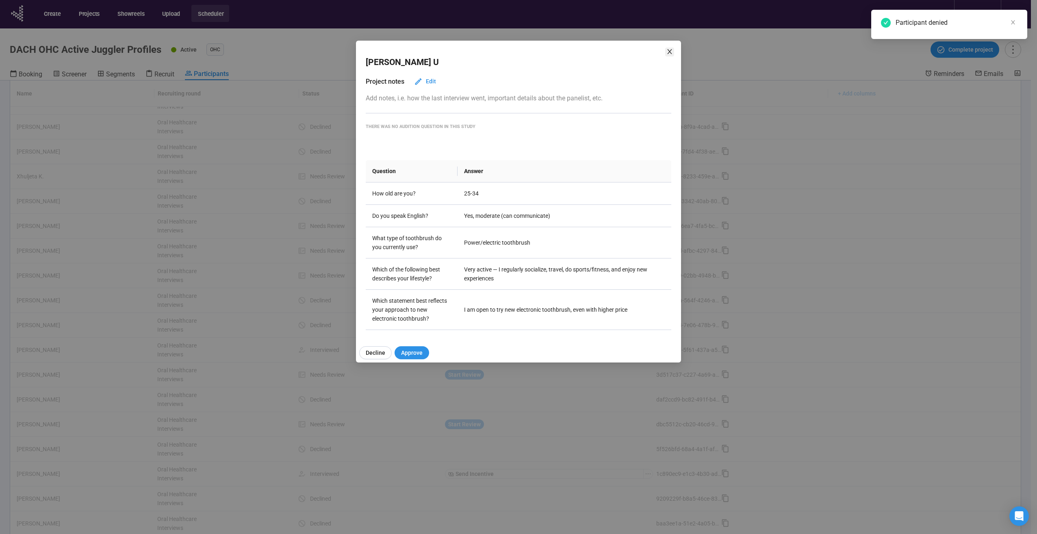
click at [667, 51] on icon "close" at bounding box center [669, 51] width 7 height 7
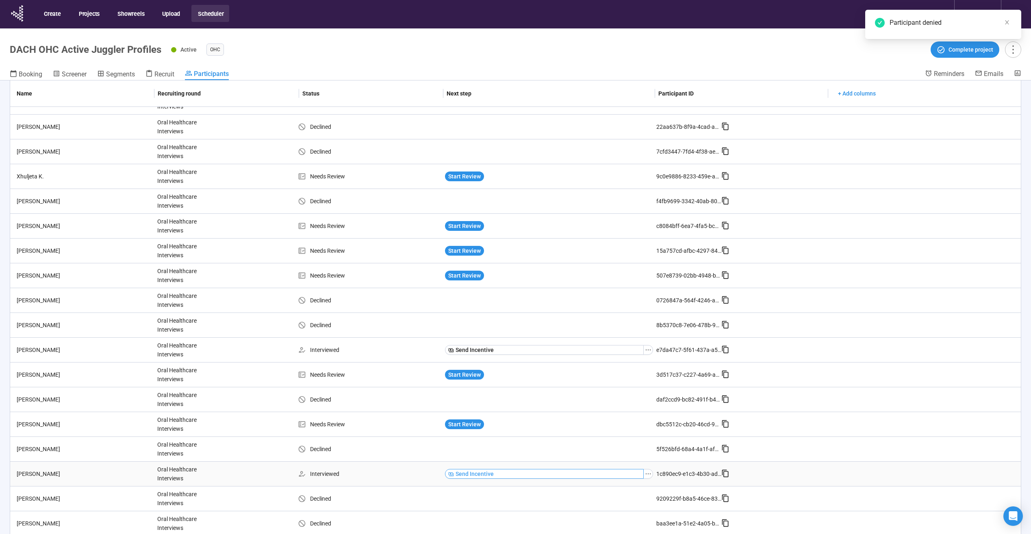
click at [484, 477] on span "Send Incentive" at bounding box center [475, 473] width 38 height 9
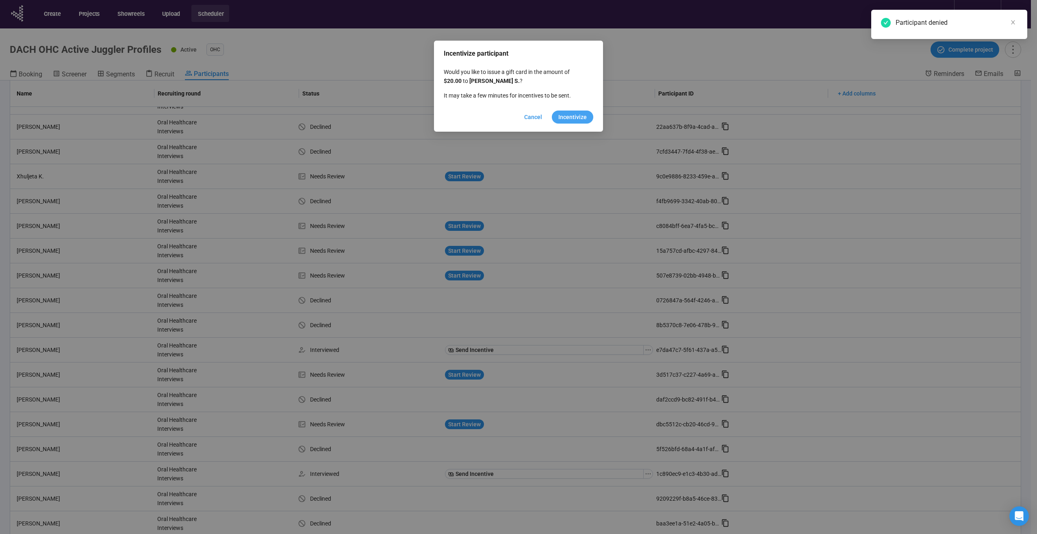
click at [579, 117] on span "Incentivize" at bounding box center [572, 117] width 28 height 9
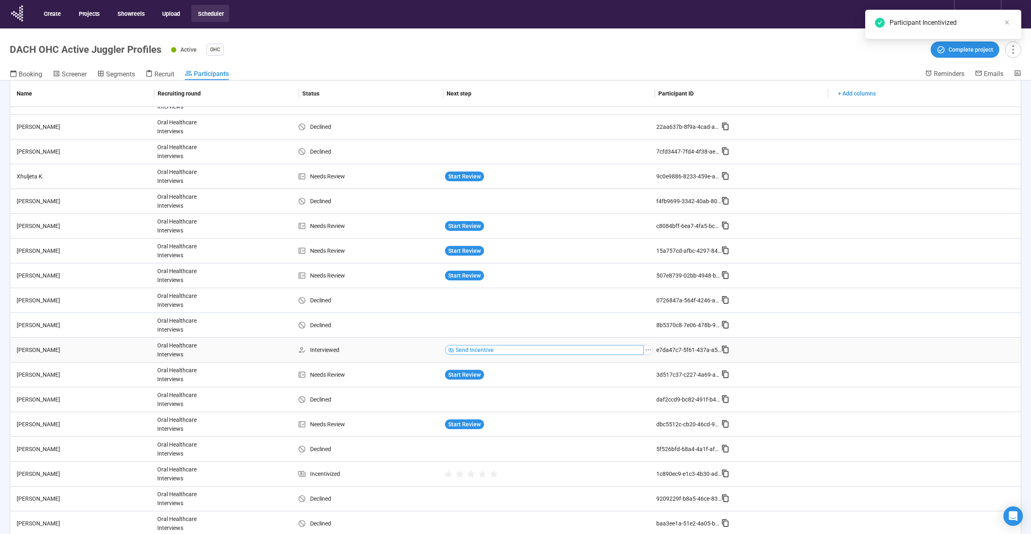
click at [506, 350] on button "Send Incentive" at bounding box center [544, 350] width 199 height 10
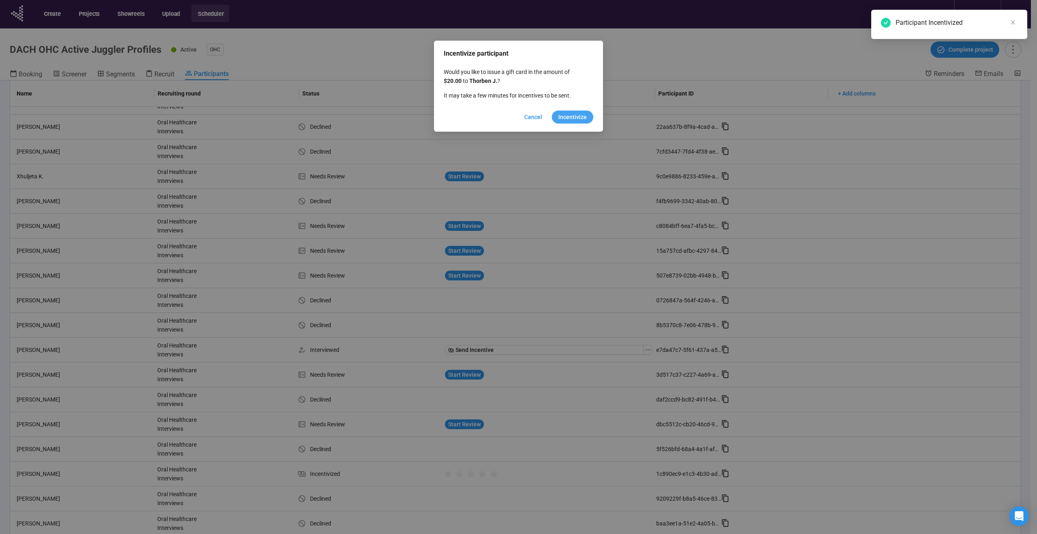
click at [577, 111] on button "Incentivize" at bounding box center [572, 117] width 41 height 13
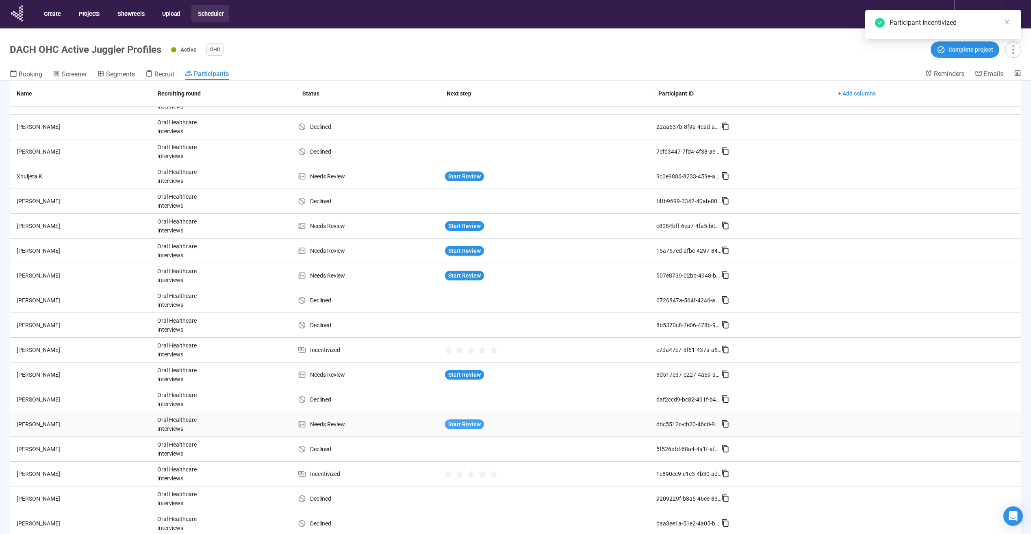
click at [466, 424] on span "Start Review" at bounding box center [464, 424] width 33 height 9
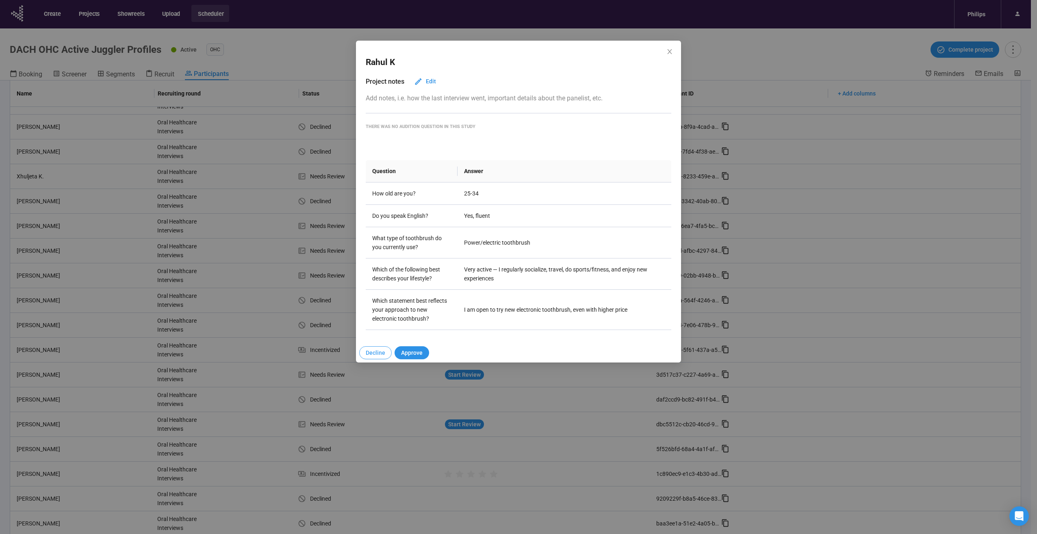
click at [380, 354] on span "Decline" at bounding box center [376, 352] width 20 height 9
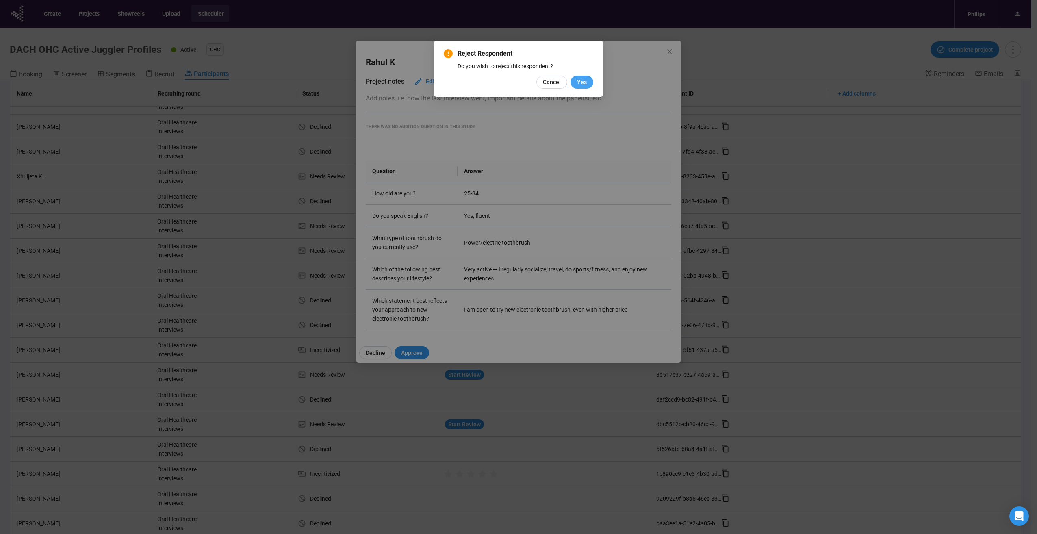
click at [577, 86] on span "Yes" at bounding box center [582, 82] width 10 height 9
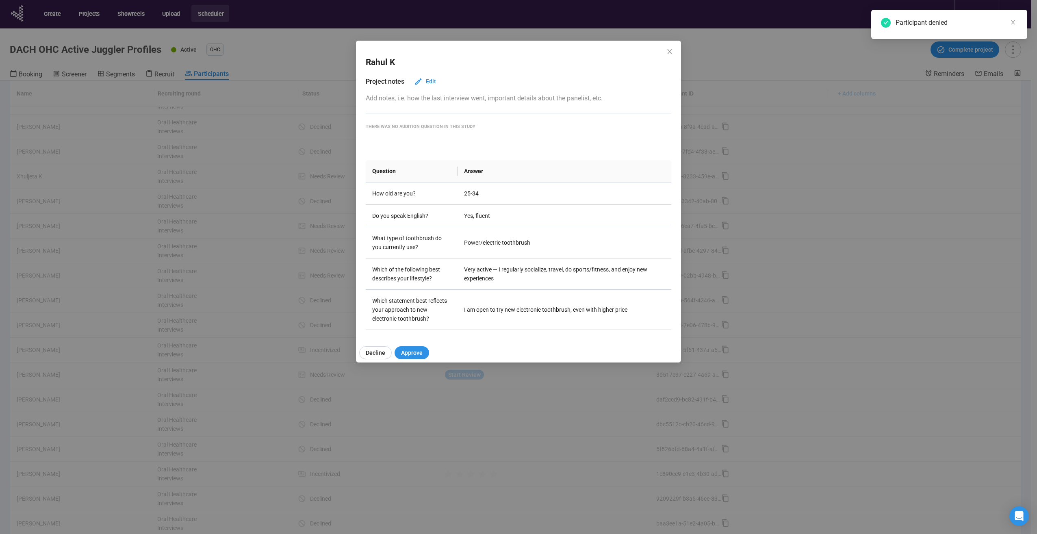
click at [672, 46] on div "Rahul K Project notes Edit Add notes, i.e. how the last interview went, importa…" at bounding box center [518, 189] width 325 height 297
click at [670, 49] on icon "close" at bounding box center [669, 51] width 7 height 7
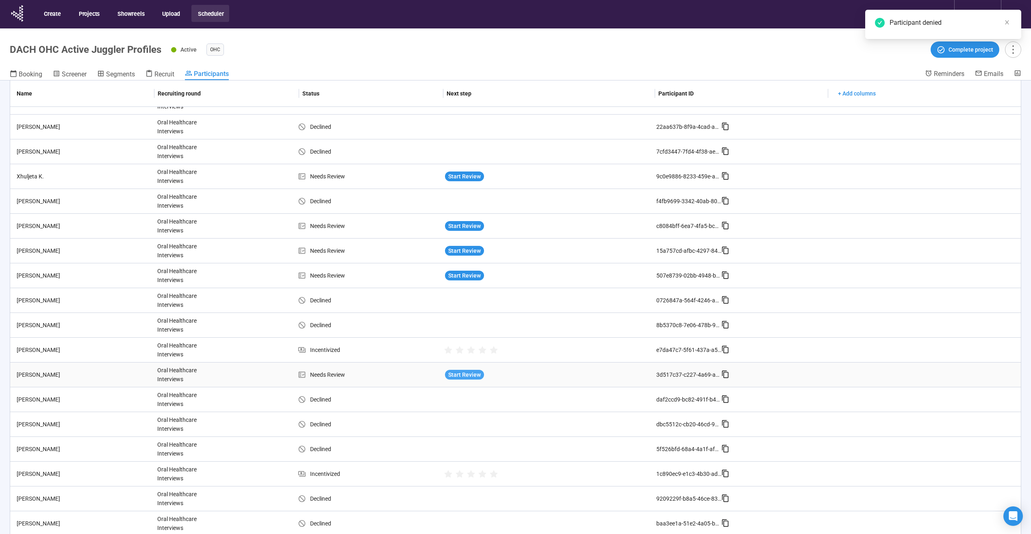
click at [449, 372] on span "Start Review" at bounding box center [464, 374] width 33 height 9
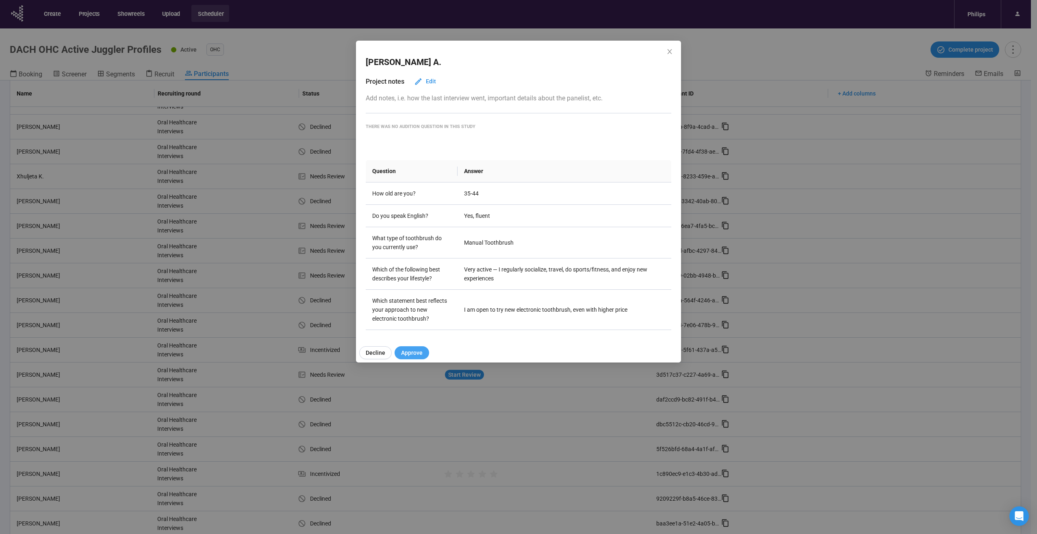
click at [408, 356] on span "Approve" at bounding box center [412, 352] width 22 height 9
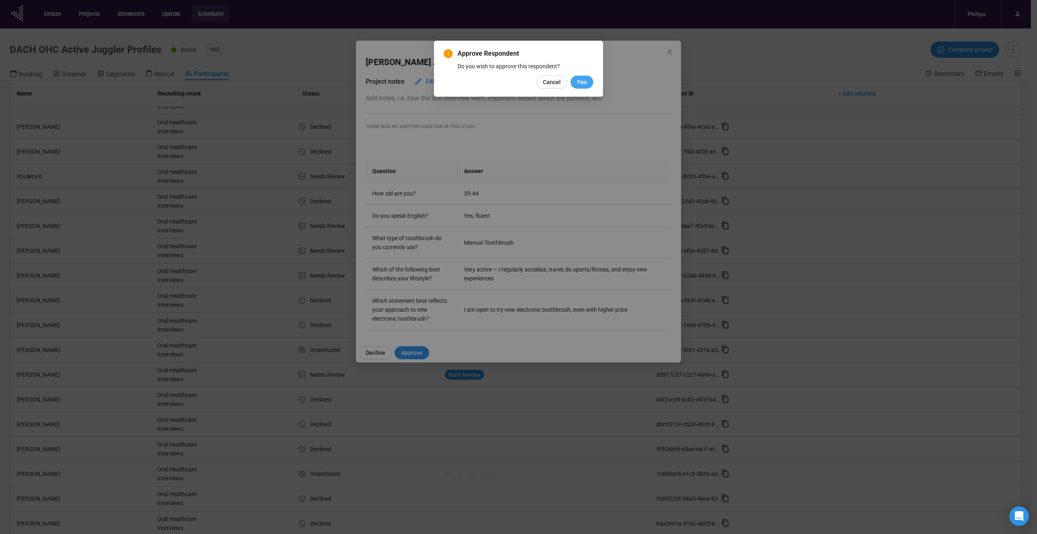
click at [573, 84] on button "Yes" at bounding box center [582, 82] width 23 height 13
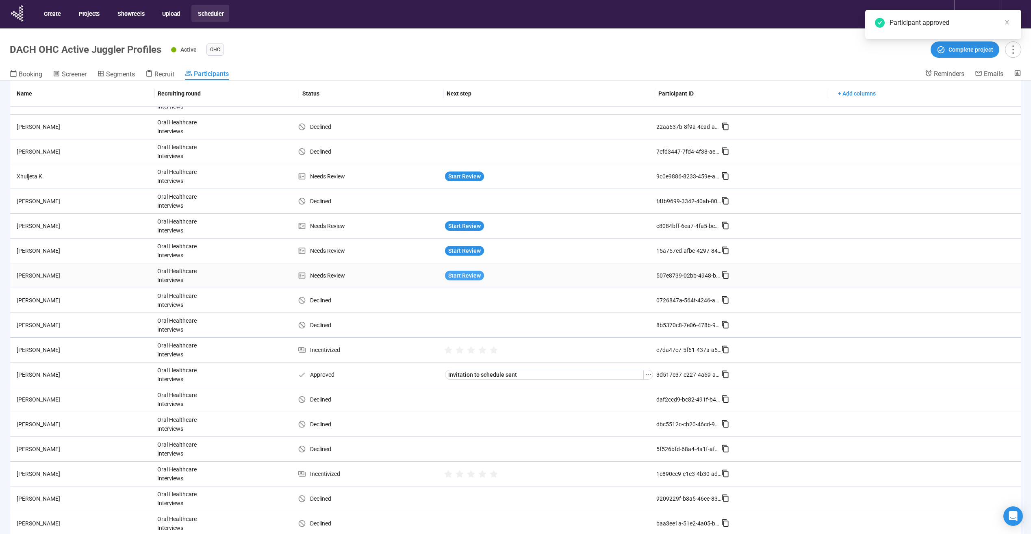
click at [459, 273] on span "Start Review" at bounding box center [464, 275] width 33 height 9
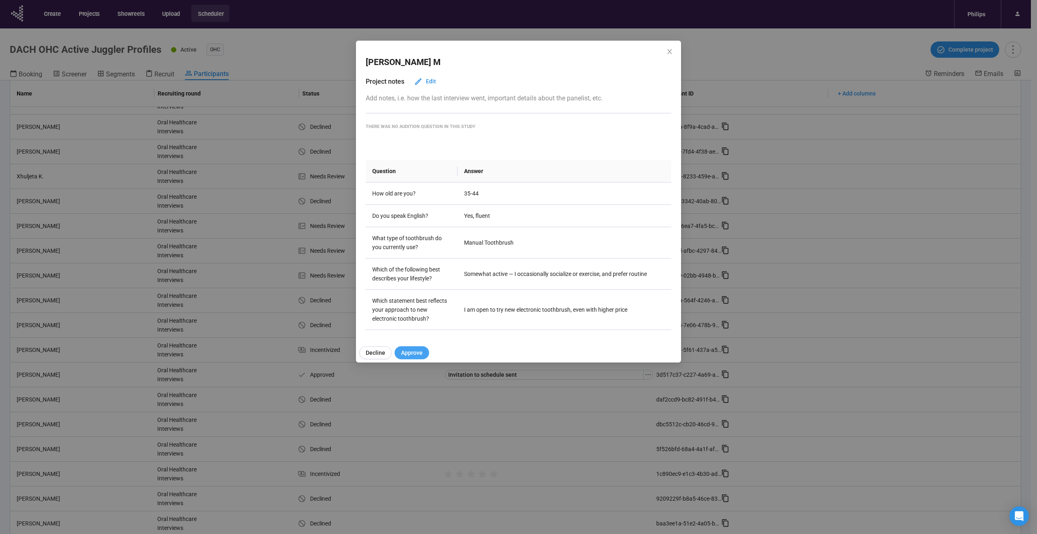
click at [408, 351] on span "Approve" at bounding box center [412, 352] width 22 height 9
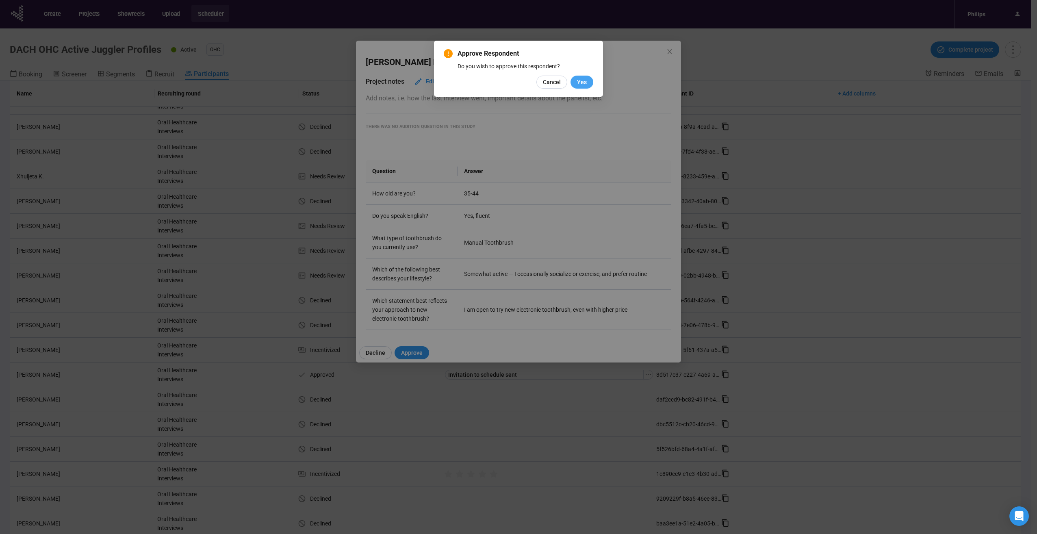
click at [592, 81] on button "Yes" at bounding box center [582, 82] width 23 height 13
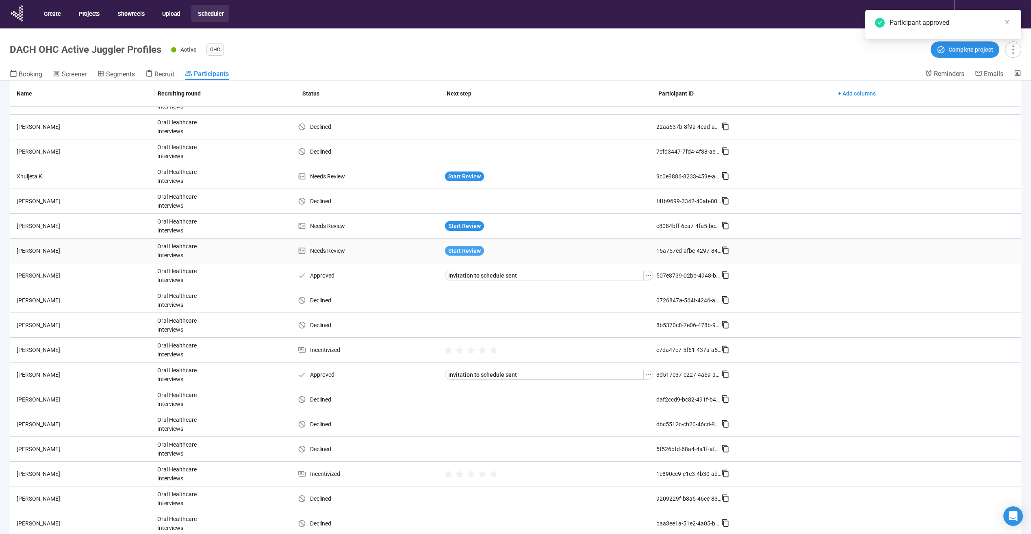
click at [475, 248] on span "Start Review" at bounding box center [464, 250] width 33 height 9
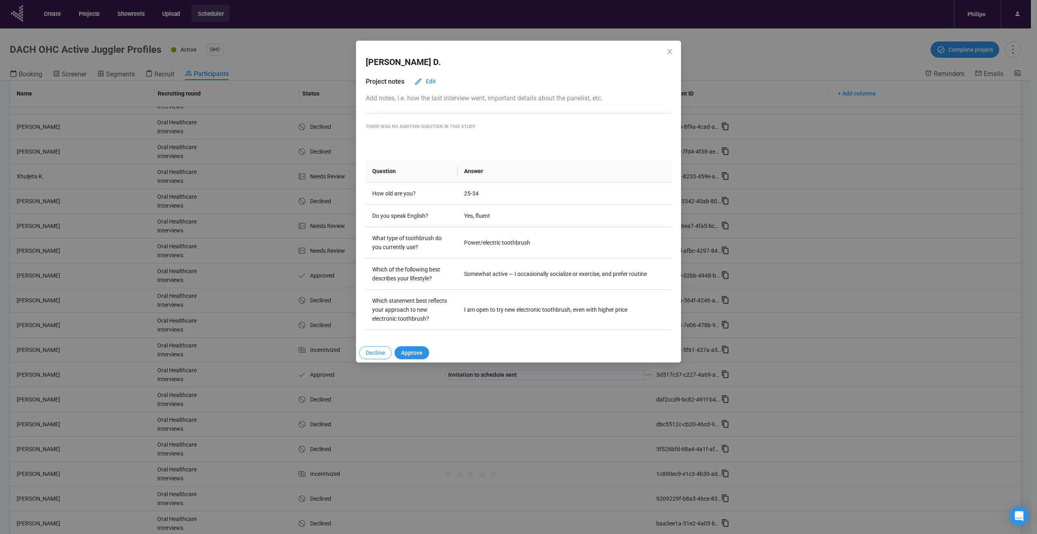
click at [380, 350] on span "Decline" at bounding box center [376, 352] width 20 height 9
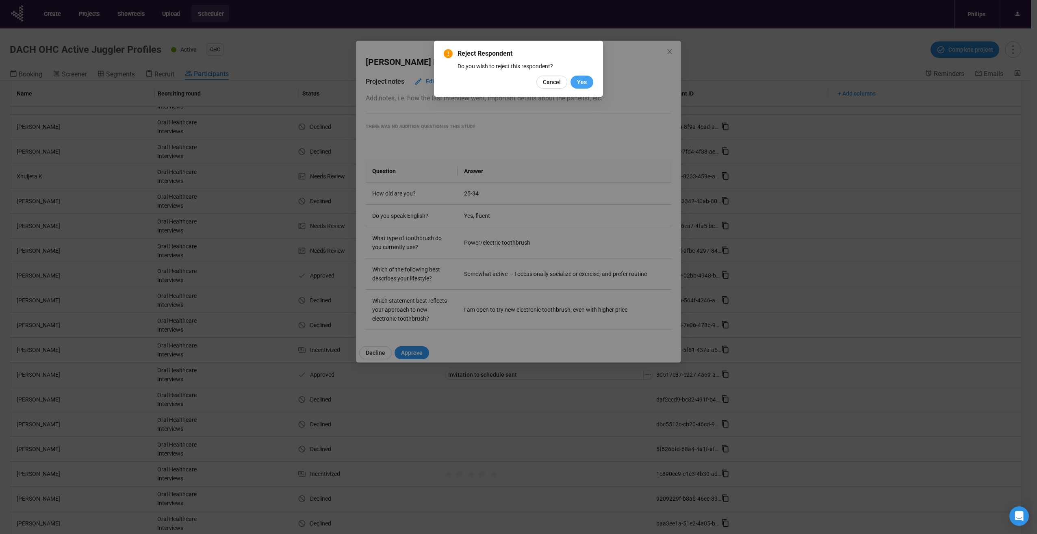
click at [581, 82] on span "Yes" at bounding box center [582, 82] width 10 height 9
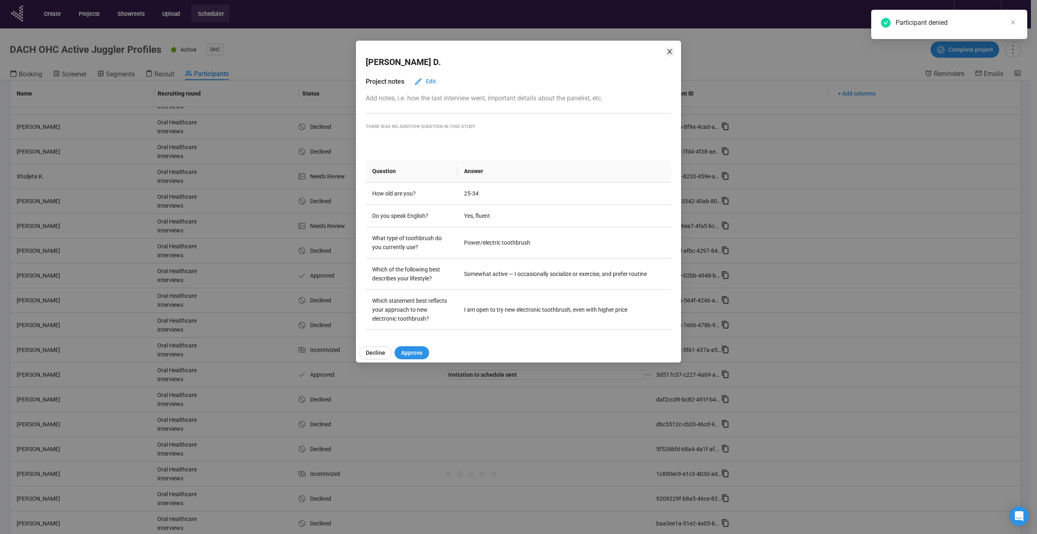
click at [667, 53] on icon "close" at bounding box center [669, 51] width 7 height 7
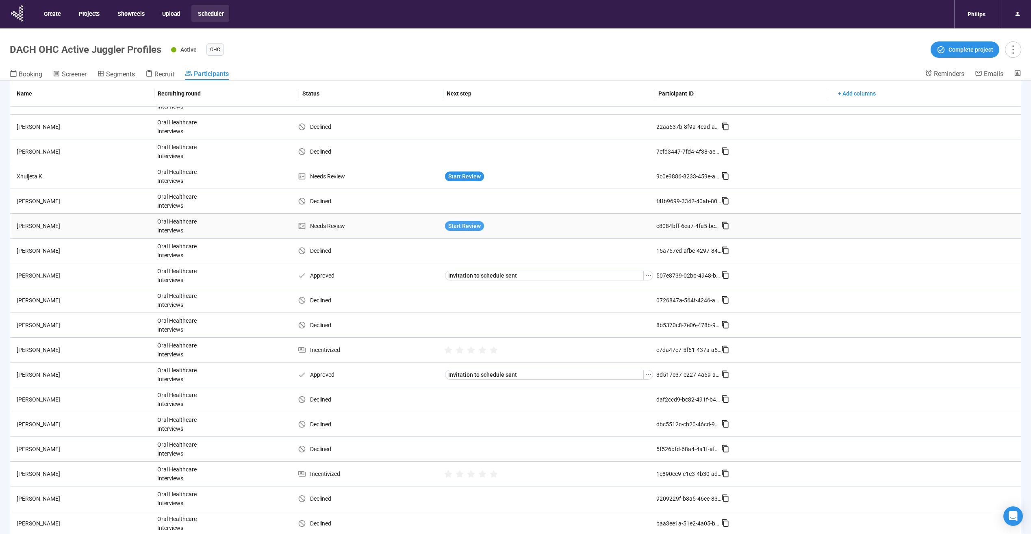
click at [465, 226] on span "Start Review" at bounding box center [464, 225] width 33 height 9
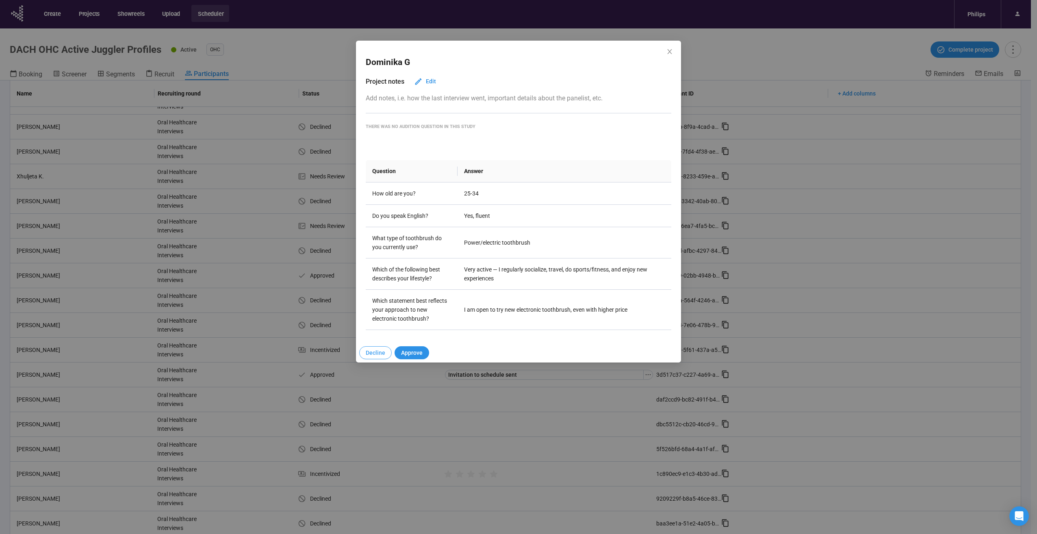
click at [380, 353] on span "Decline" at bounding box center [376, 352] width 20 height 9
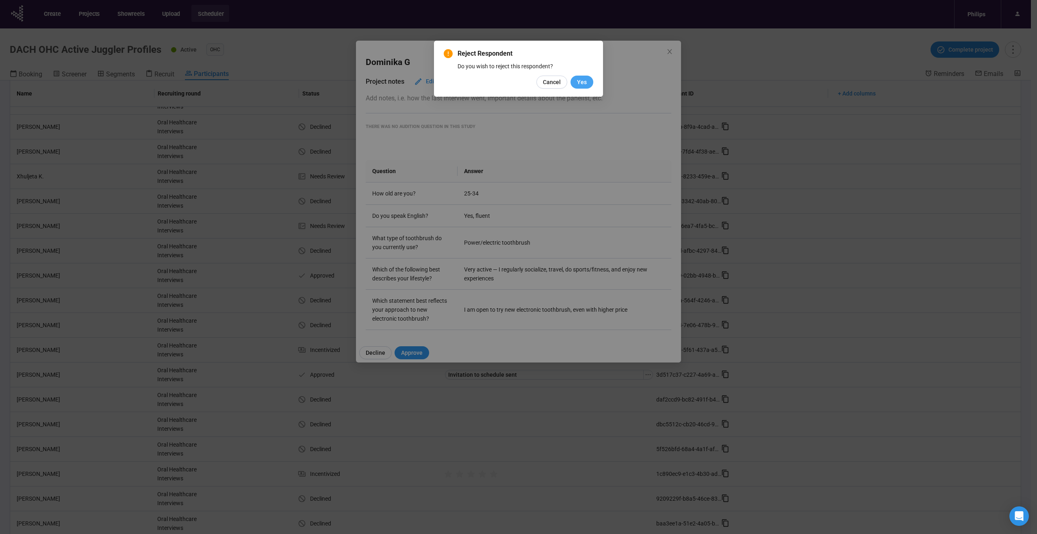
click at [584, 82] on span "Yes" at bounding box center [582, 82] width 10 height 9
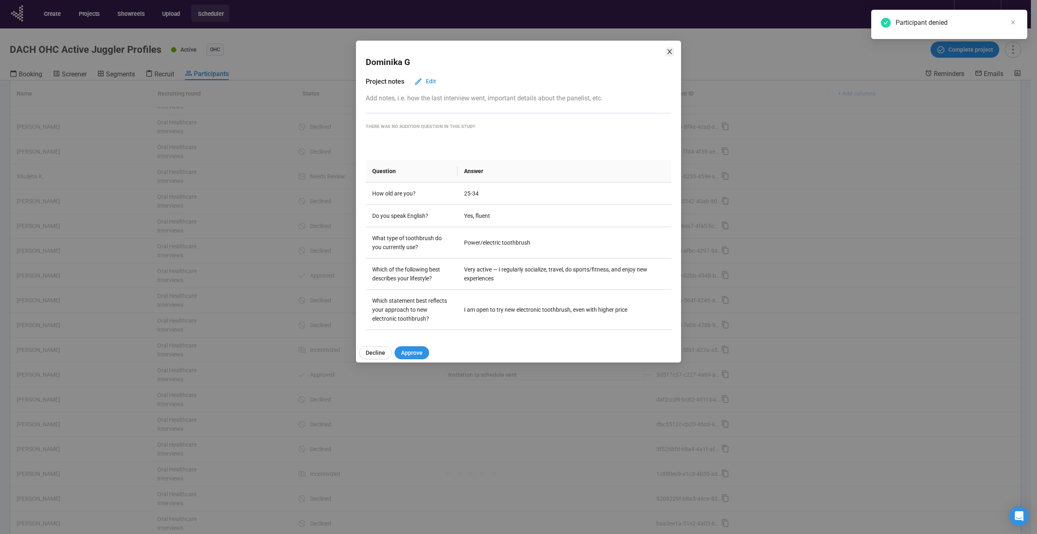
click at [668, 53] on icon "close" at bounding box center [669, 51] width 4 height 5
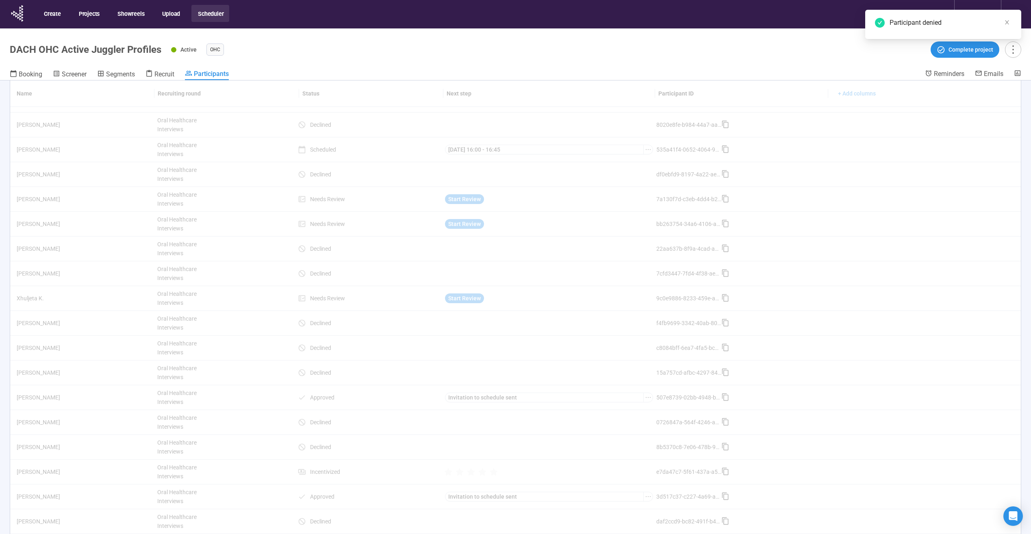
scroll to position [119, 0]
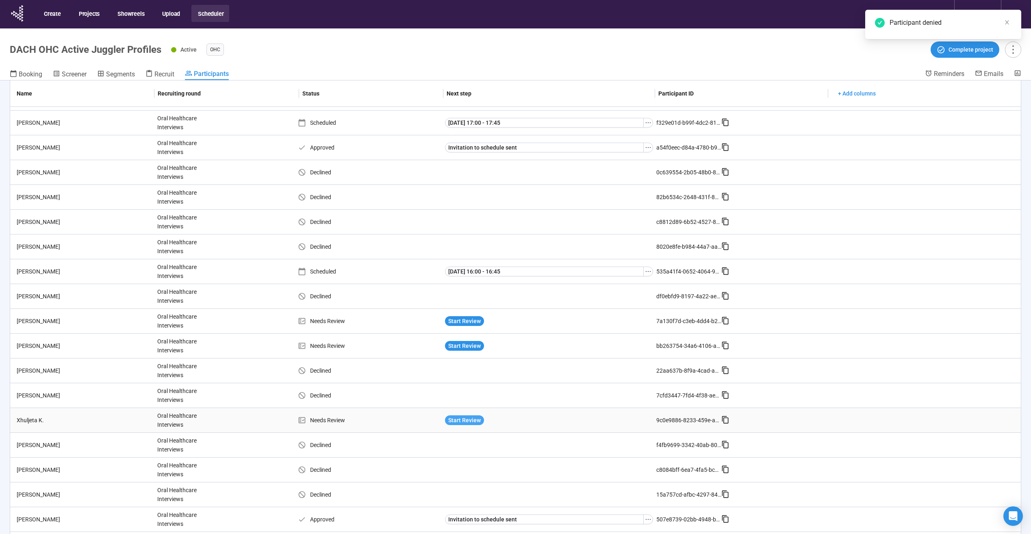
click at [458, 417] on span "Start Review" at bounding box center [464, 420] width 33 height 9
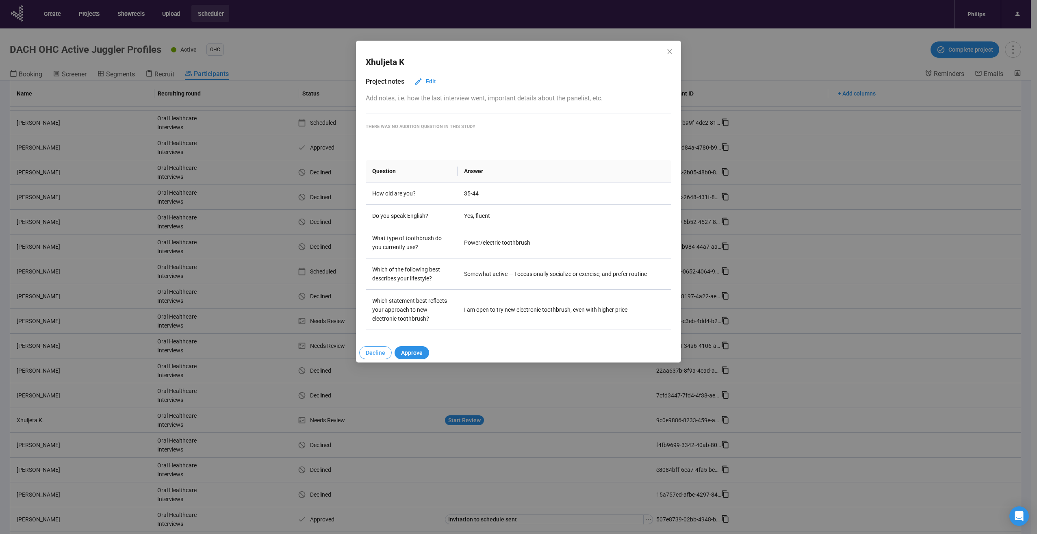
click at [377, 355] on span "Decline" at bounding box center [376, 352] width 20 height 9
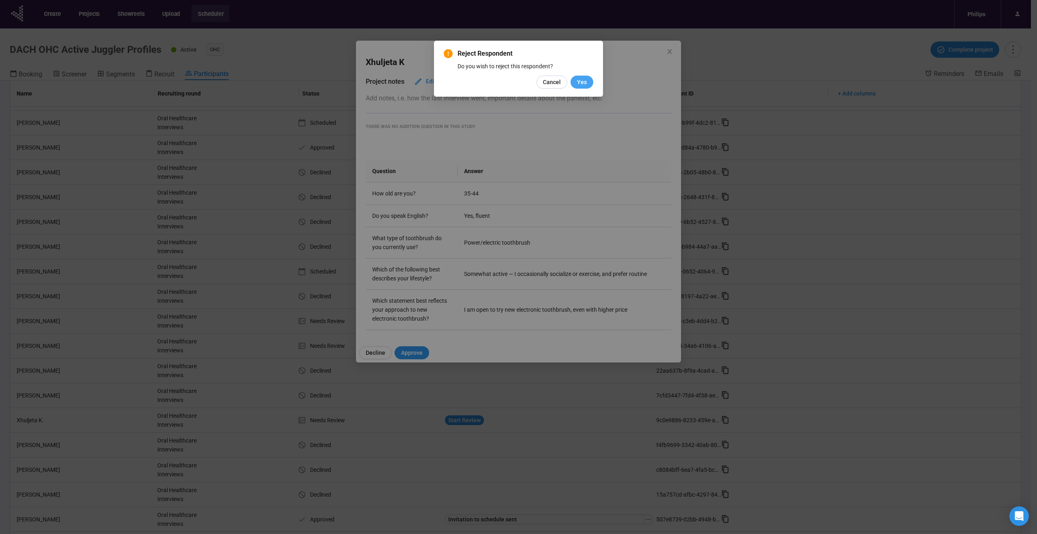
click at [580, 77] on button "Yes" at bounding box center [582, 82] width 23 height 13
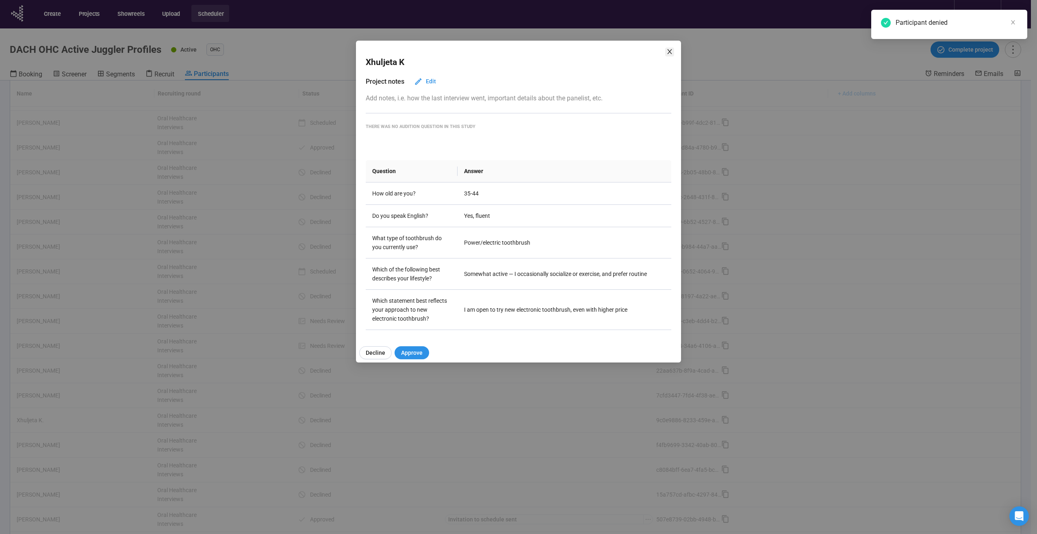
click at [666, 50] on icon "close" at bounding box center [669, 51] width 7 height 7
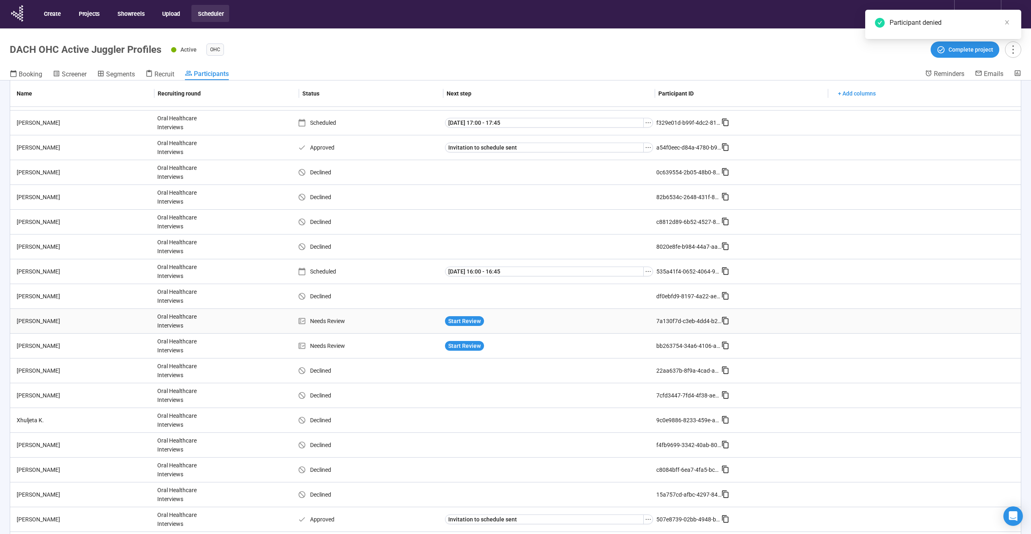
scroll to position [0, 0]
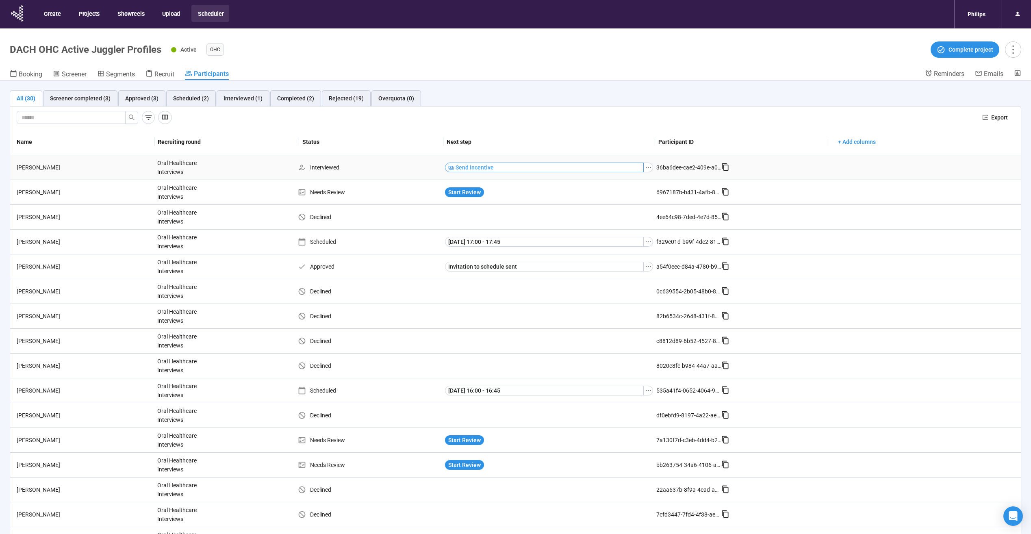
click at [516, 165] on button "Send Incentive" at bounding box center [544, 168] width 199 height 10
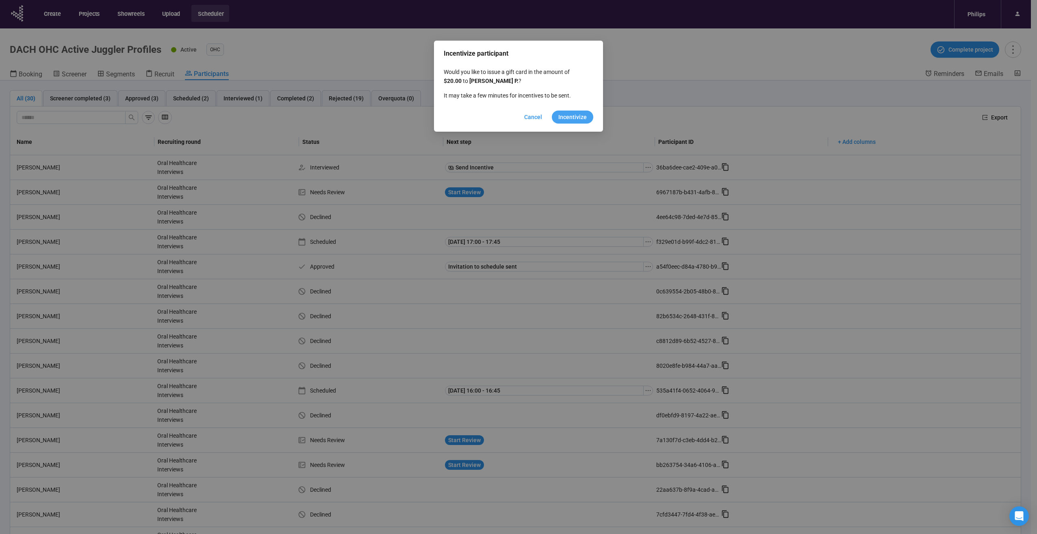
click at [571, 116] on span "Incentivize" at bounding box center [572, 117] width 28 height 9
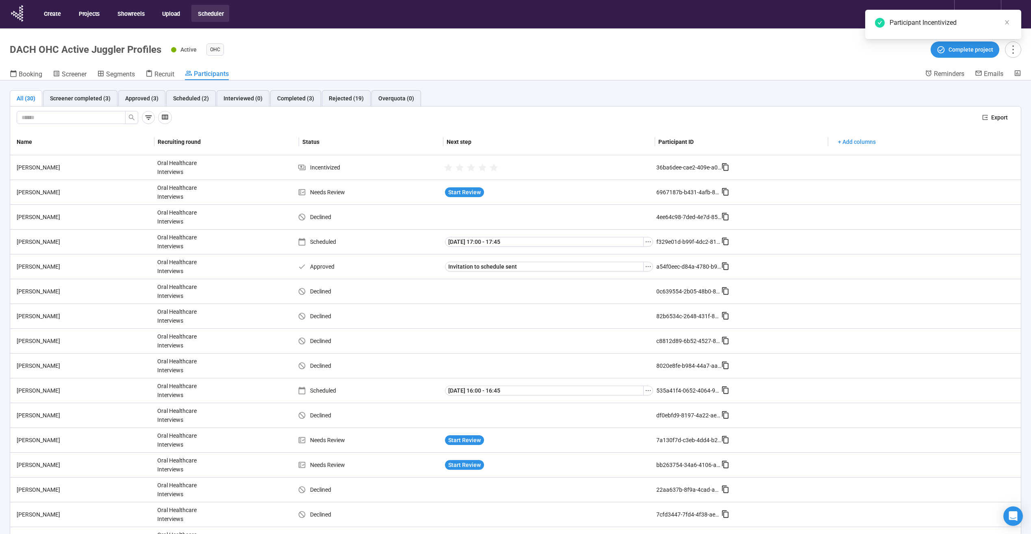
click at [477, 194] on span "Start Review" at bounding box center [464, 192] width 33 height 9
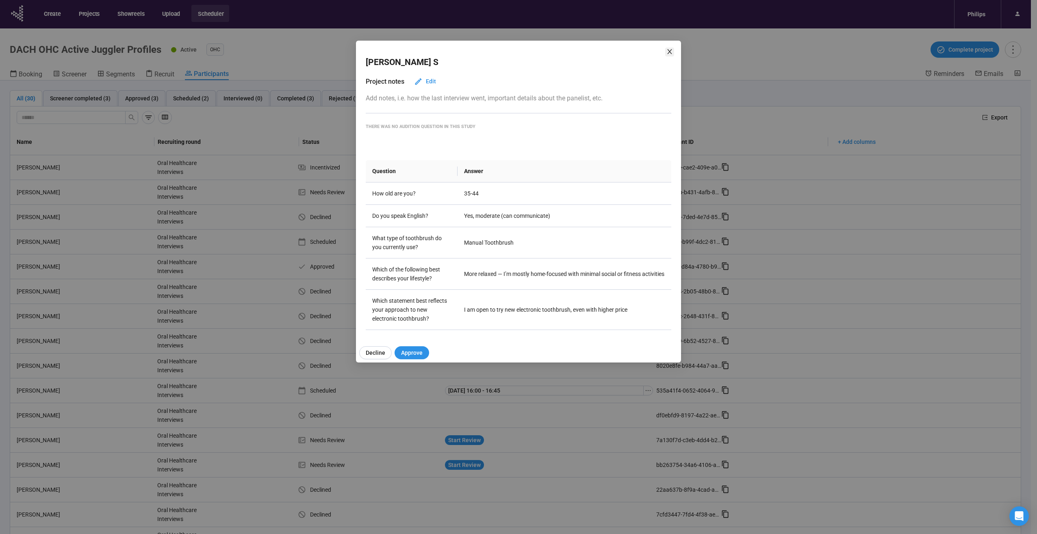
click at [670, 50] on icon "close" at bounding box center [669, 51] width 7 height 7
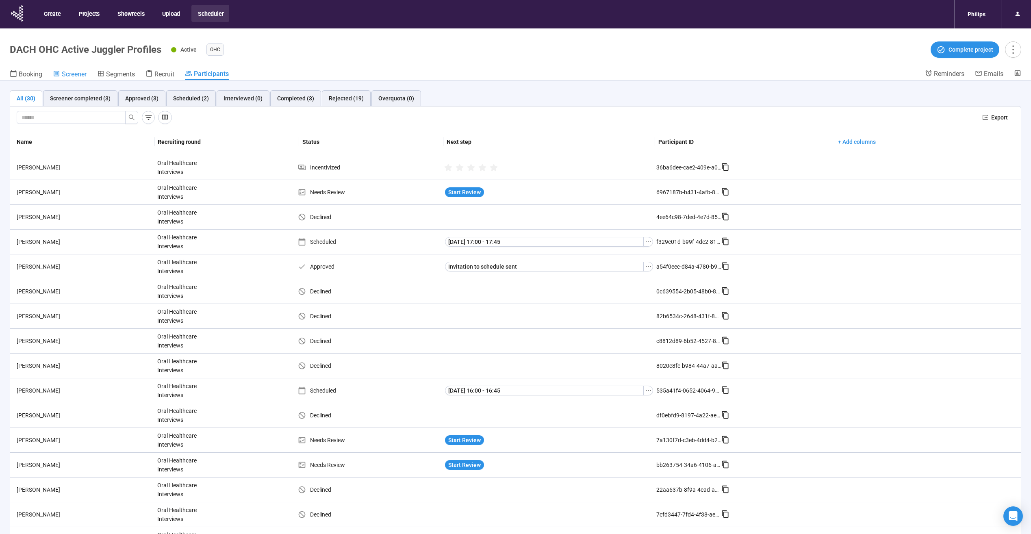
click at [80, 77] on span "Screener" at bounding box center [74, 74] width 25 height 8
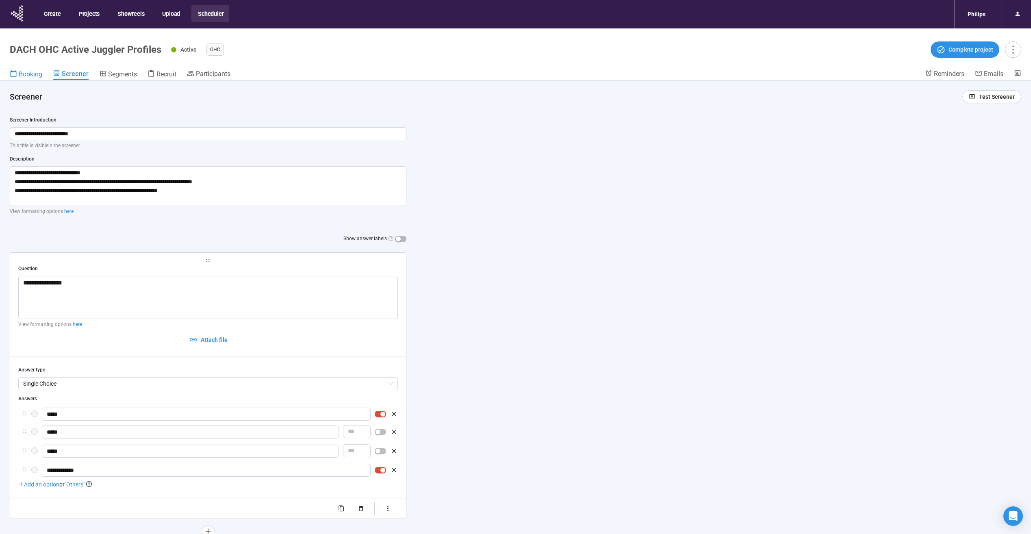
click at [26, 74] on span "Booking" at bounding box center [31, 74] width 24 height 8
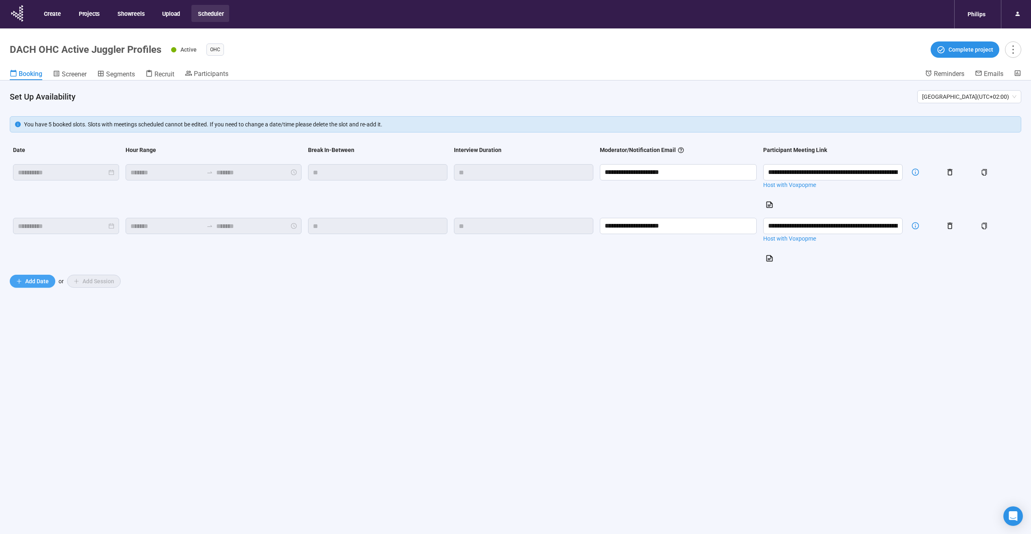
click at [43, 285] on span "Add Date" at bounding box center [37, 281] width 24 height 9
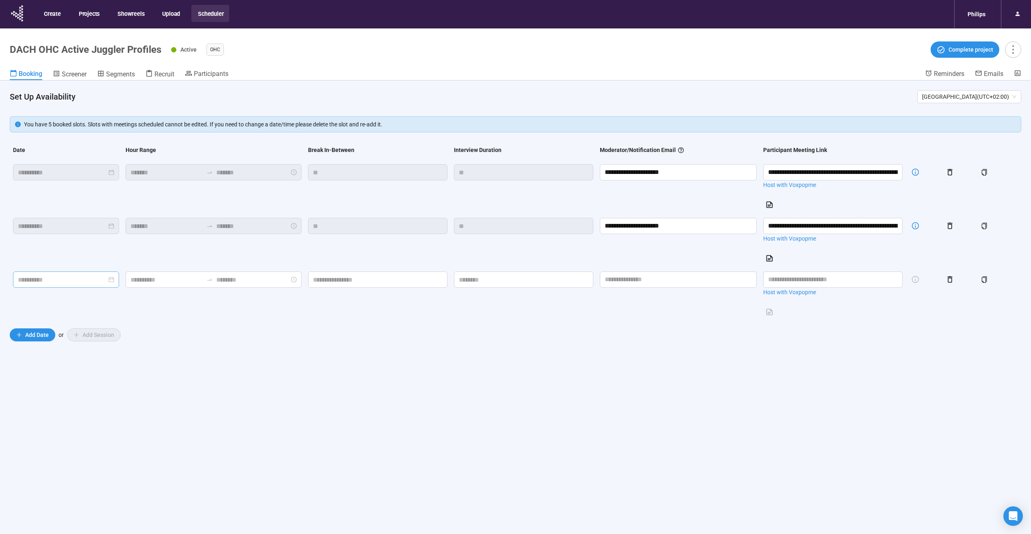
click at [102, 283] on input at bounding box center [62, 280] width 89 height 10
type input "**********"
click at [77, 363] on div "17" at bounding box center [74, 362] width 10 height 10
click at [197, 281] on input at bounding box center [166, 280] width 73 height 10
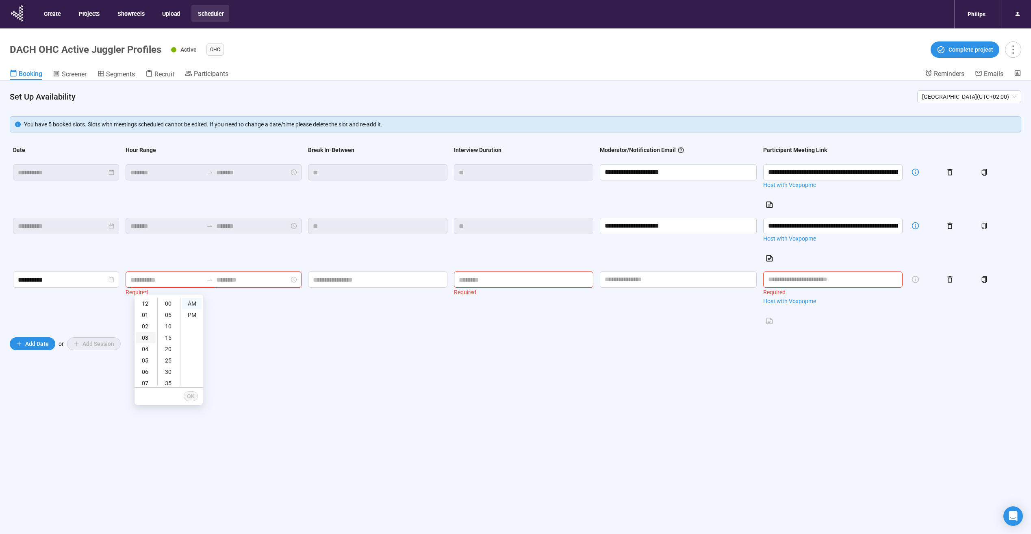
click at [148, 335] on div "03" at bounding box center [146, 337] width 20 height 11
click at [195, 312] on div "PM" at bounding box center [192, 314] width 20 height 11
type input "*******"
click at [277, 278] on input at bounding box center [252, 280] width 73 height 10
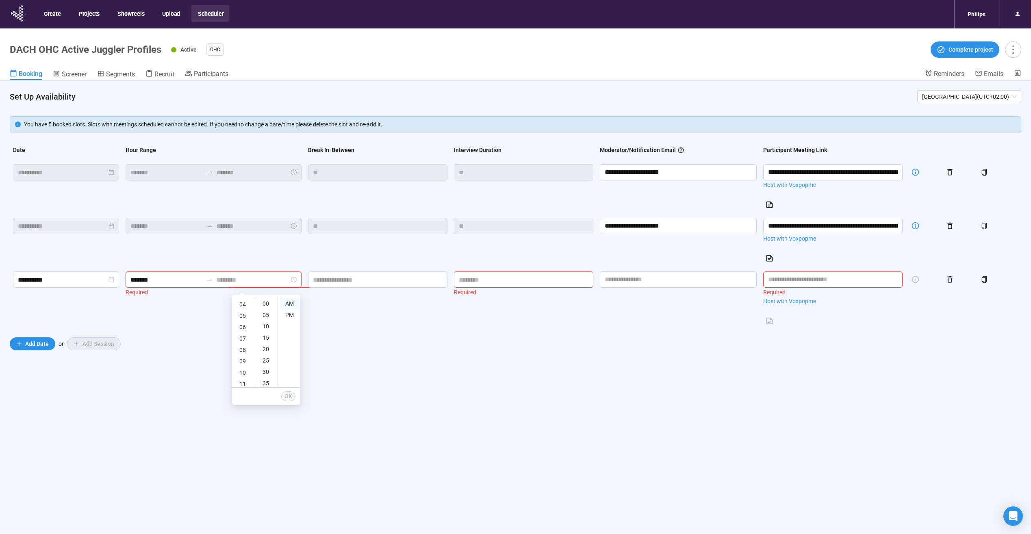
scroll to position [49, 0]
click at [241, 325] on div "06" at bounding box center [244, 322] width 20 height 11
click at [265, 344] on div "30" at bounding box center [267, 344] width 20 height 11
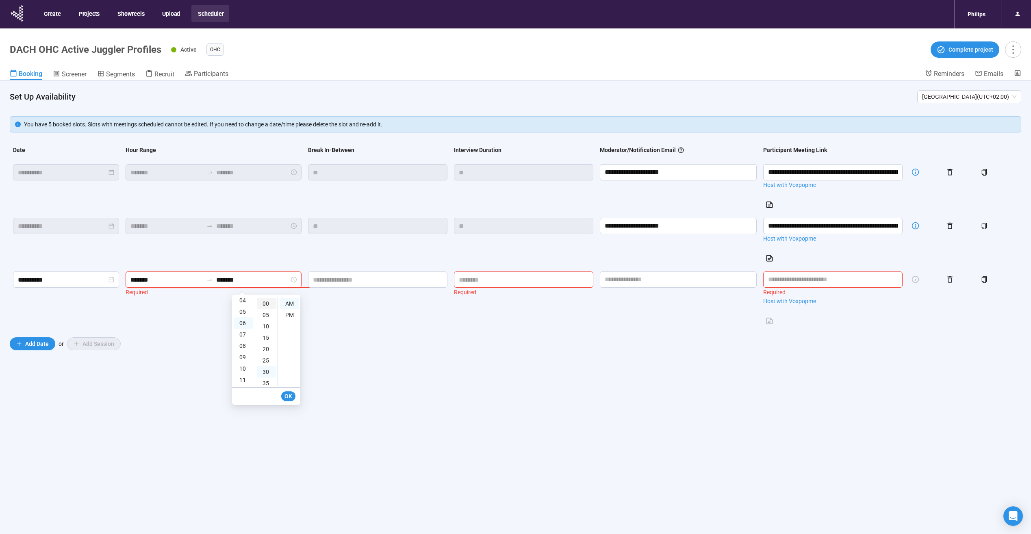
click at [265, 302] on div "00" at bounding box center [267, 303] width 20 height 11
click at [286, 318] on div "PM" at bounding box center [290, 314] width 20 height 11
type input "*******"
click at [287, 397] on span "OK" at bounding box center [288, 396] width 8 height 9
click at [447, 282] on input at bounding box center [377, 279] width 139 height 15
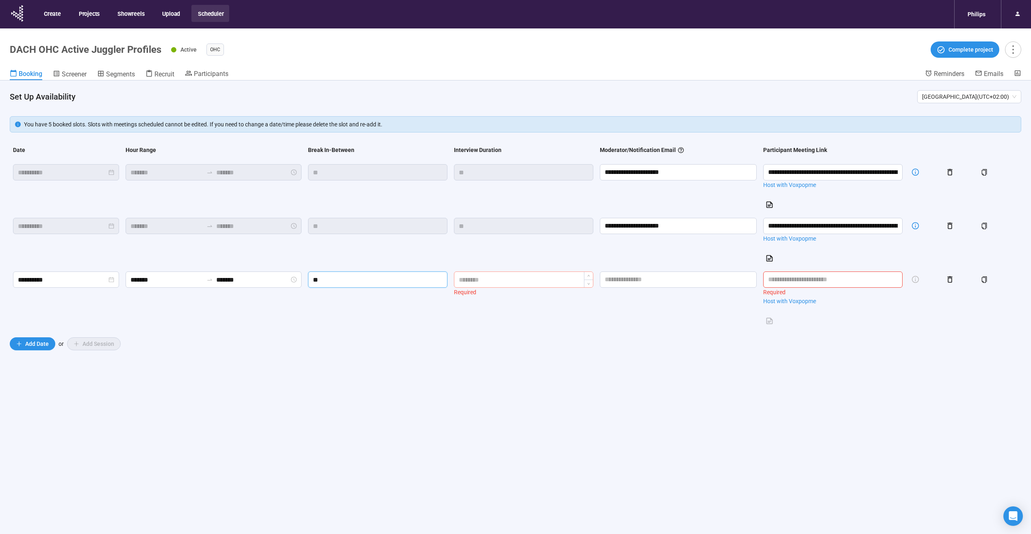
type input "**"
click at [540, 284] on input at bounding box center [523, 279] width 139 height 15
type input "**"
click at [553, 324] on td "**" at bounding box center [524, 299] width 146 height 63
click at [705, 282] on input "text" at bounding box center [678, 279] width 157 height 16
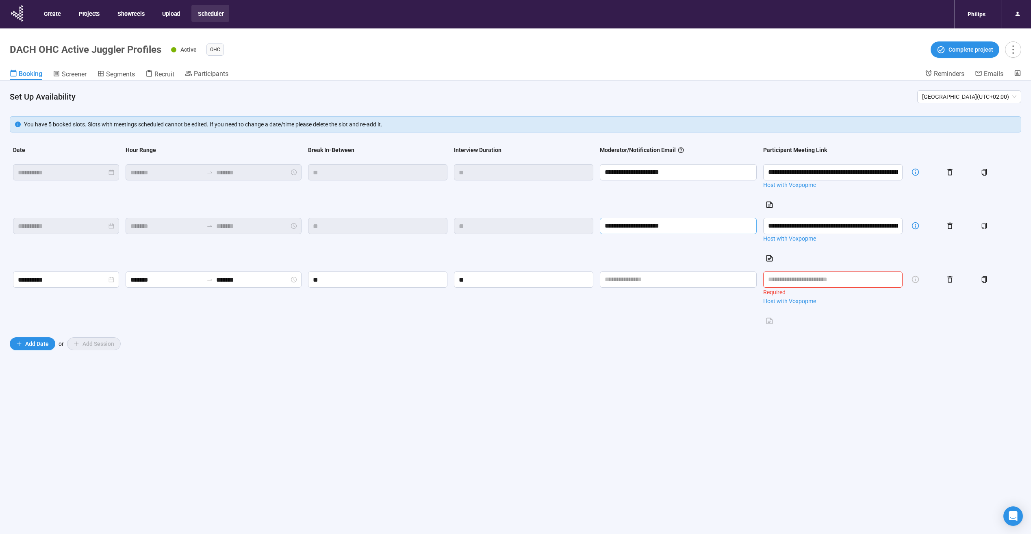
click at [636, 228] on tr "**********" at bounding box center [515, 242] width 1011 height 54
click at [676, 282] on input "text" at bounding box center [678, 279] width 157 height 16
paste input "**********"
type input "**********"
click at [860, 227] on input "**********" at bounding box center [832, 226] width 139 height 16
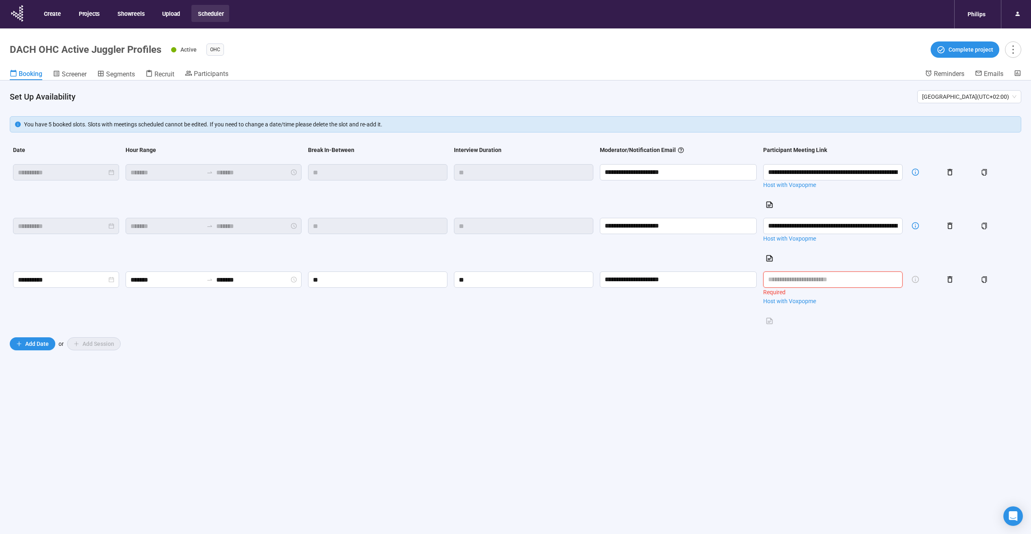
click at [835, 280] on input "text" at bounding box center [832, 279] width 139 height 16
paste input "**********"
type input "**********"
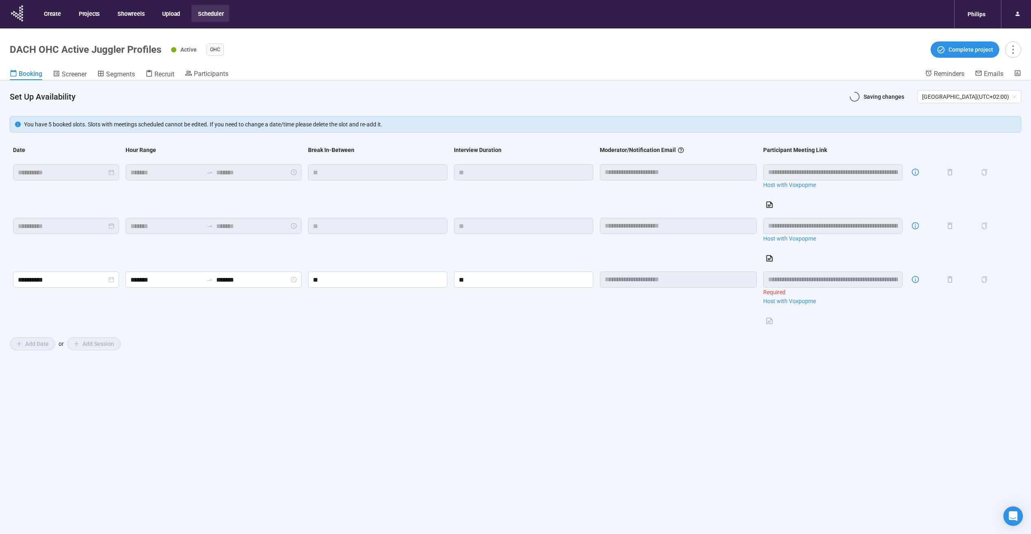
scroll to position [0, 146]
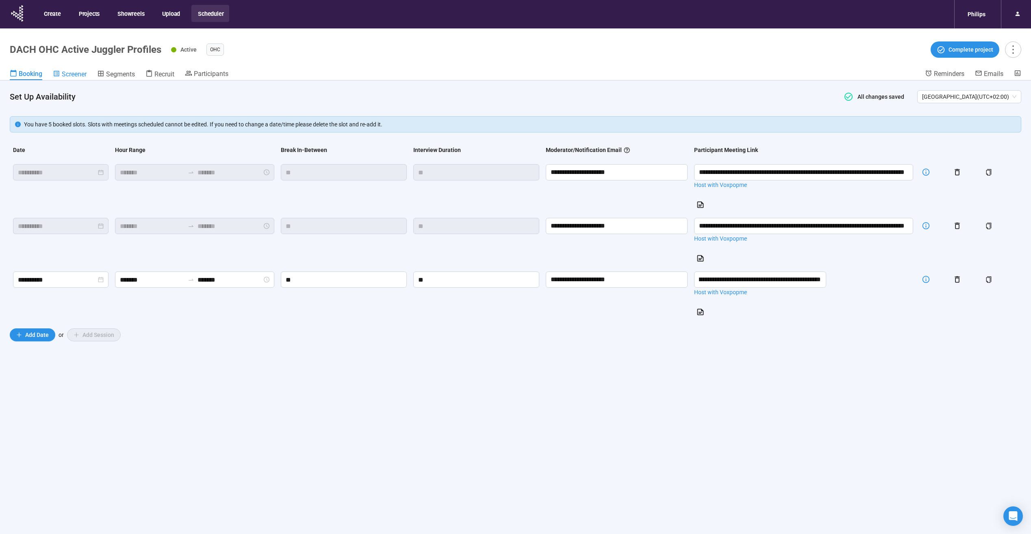
click at [73, 70] on span "Screener" at bounding box center [74, 74] width 25 height 8
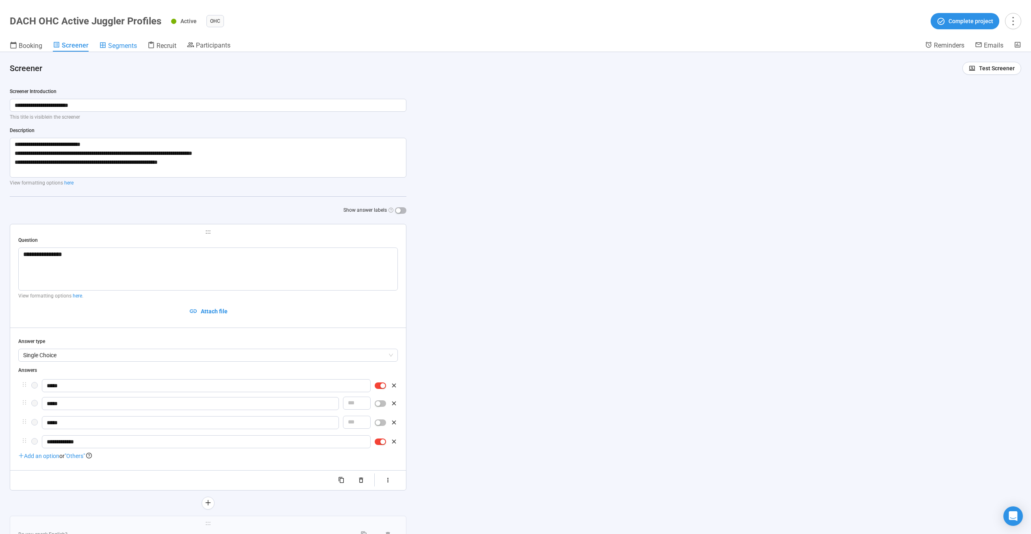
click at [129, 45] on span "Segments" at bounding box center [122, 46] width 29 height 8
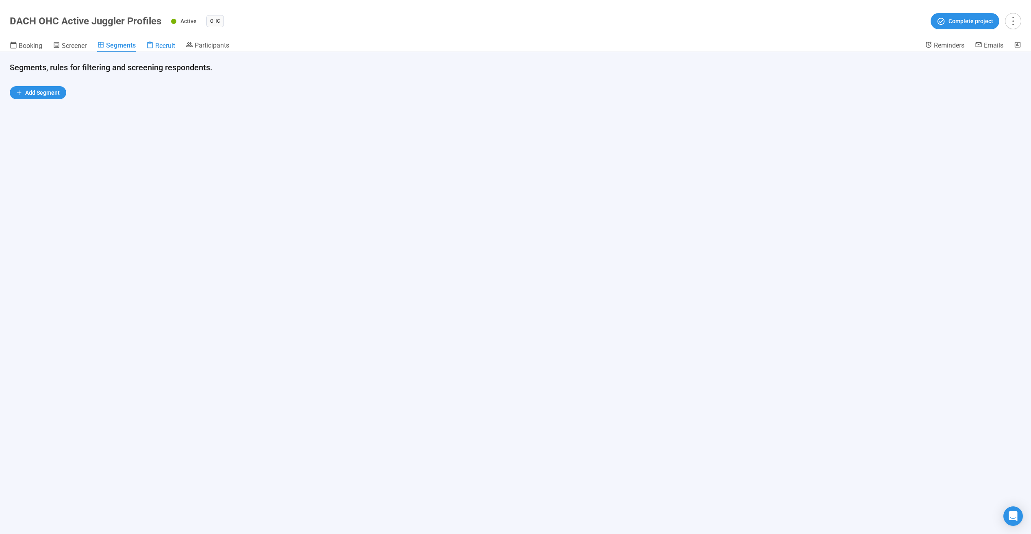
click at [156, 41] on link "Recruit" at bounding box center [160, 46] width 29 height 11
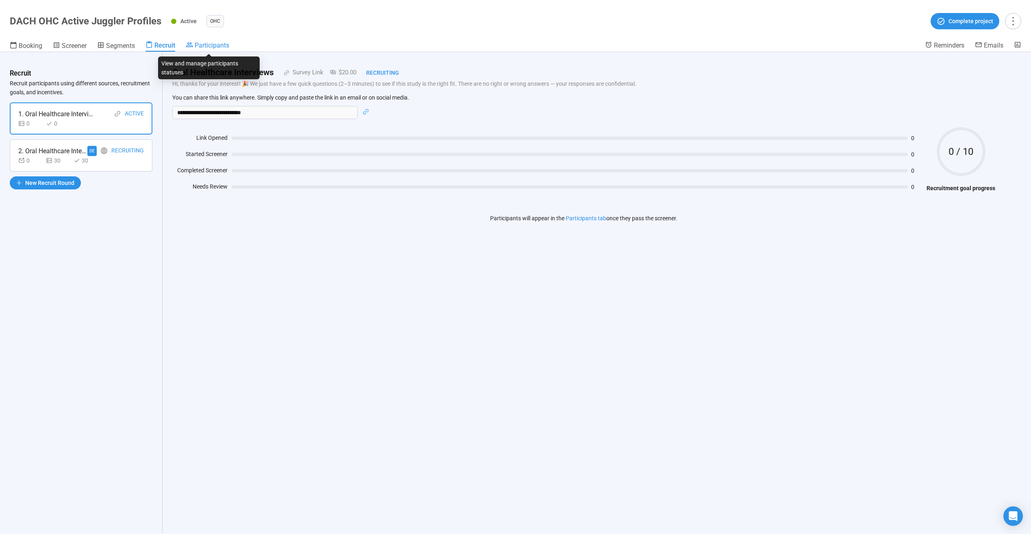
click at [211, 48] on span "Participants" at bounding box center [212, 45] width 35 height 8
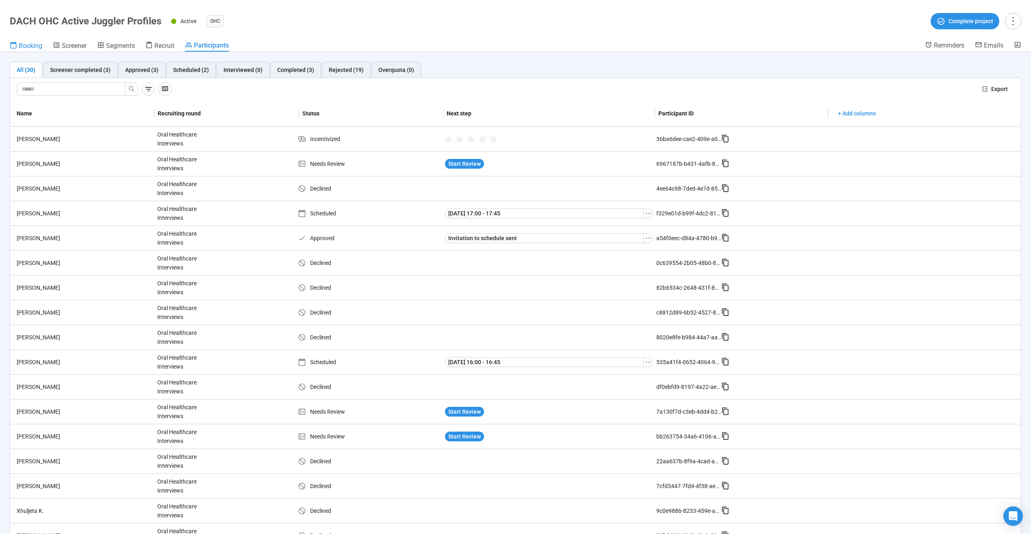
click at [26, 42] on span "Booking" at bounding box center [31, 46] width 24 height 8
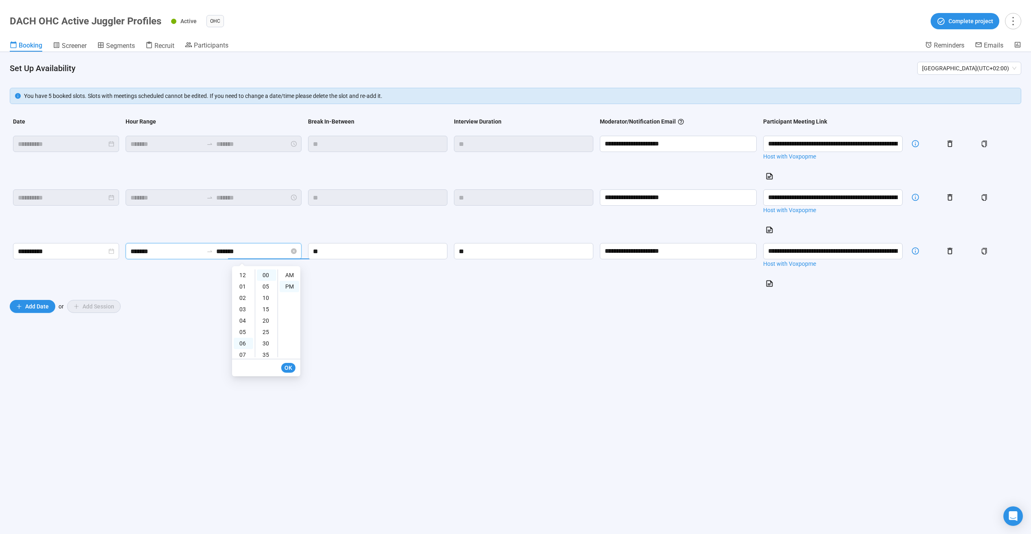
click at [278, 247] on input "*******" at bounding box center [252, 251] width 73 height 10
click at [243, 287] on div "05" at bounding box center [244, 283] width 20 height 11
type input "*******"
click at [290, 368] on span "OK" at bounding box center [288, 367] width 8 height 9
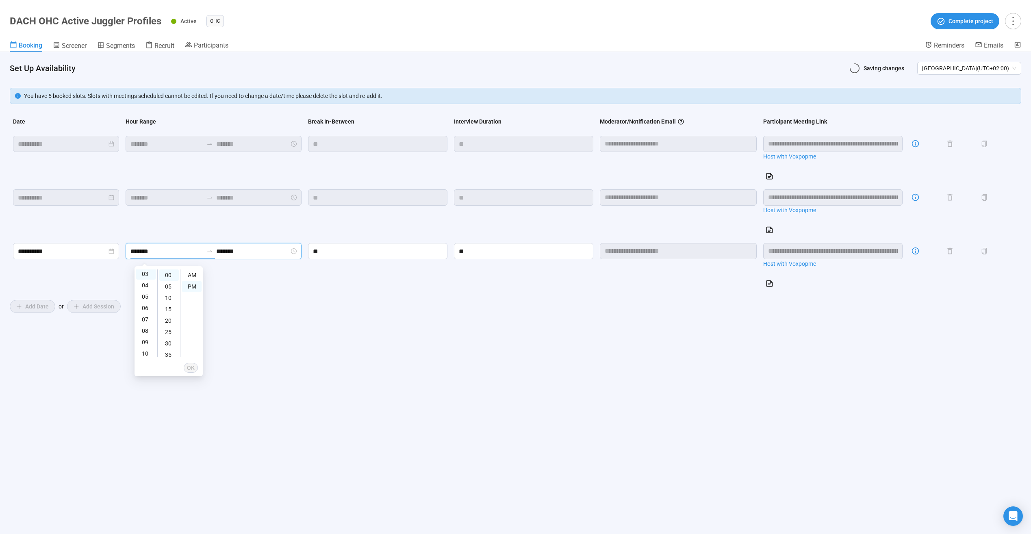
scroll to position [34, 0]
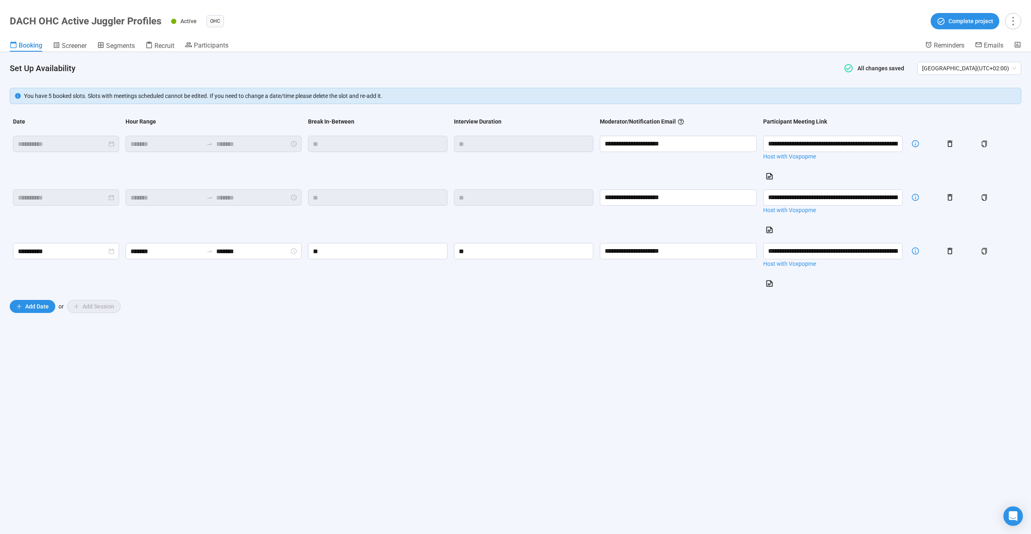
click at [499, 345] on div "**********" at bounding box center [515, 293] width 1031 height 482
